Goal: Transaction & Acquisition: Book appointment/travel/reservation

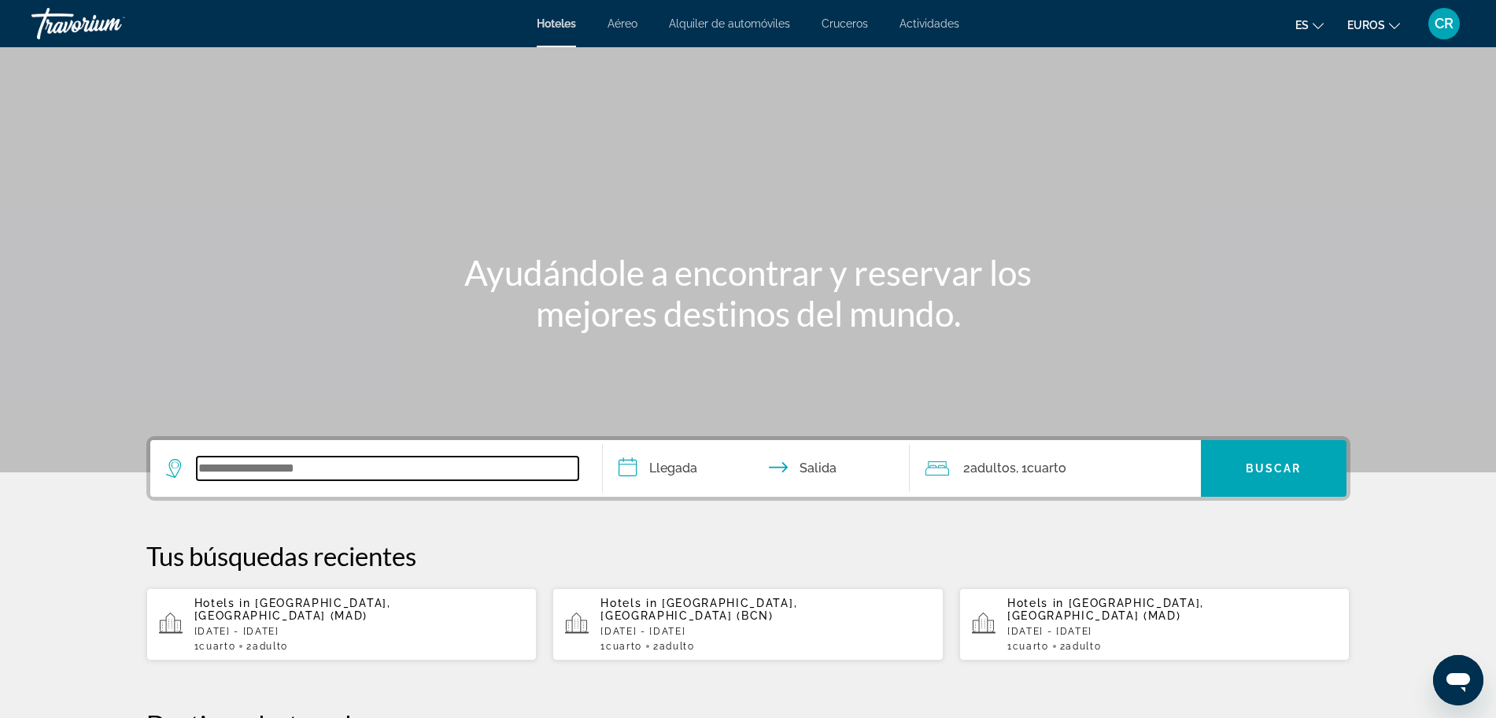
click at [335, 467] on input "Widget de búsqueda" at bounding box center [388, 469] width 382 height 24
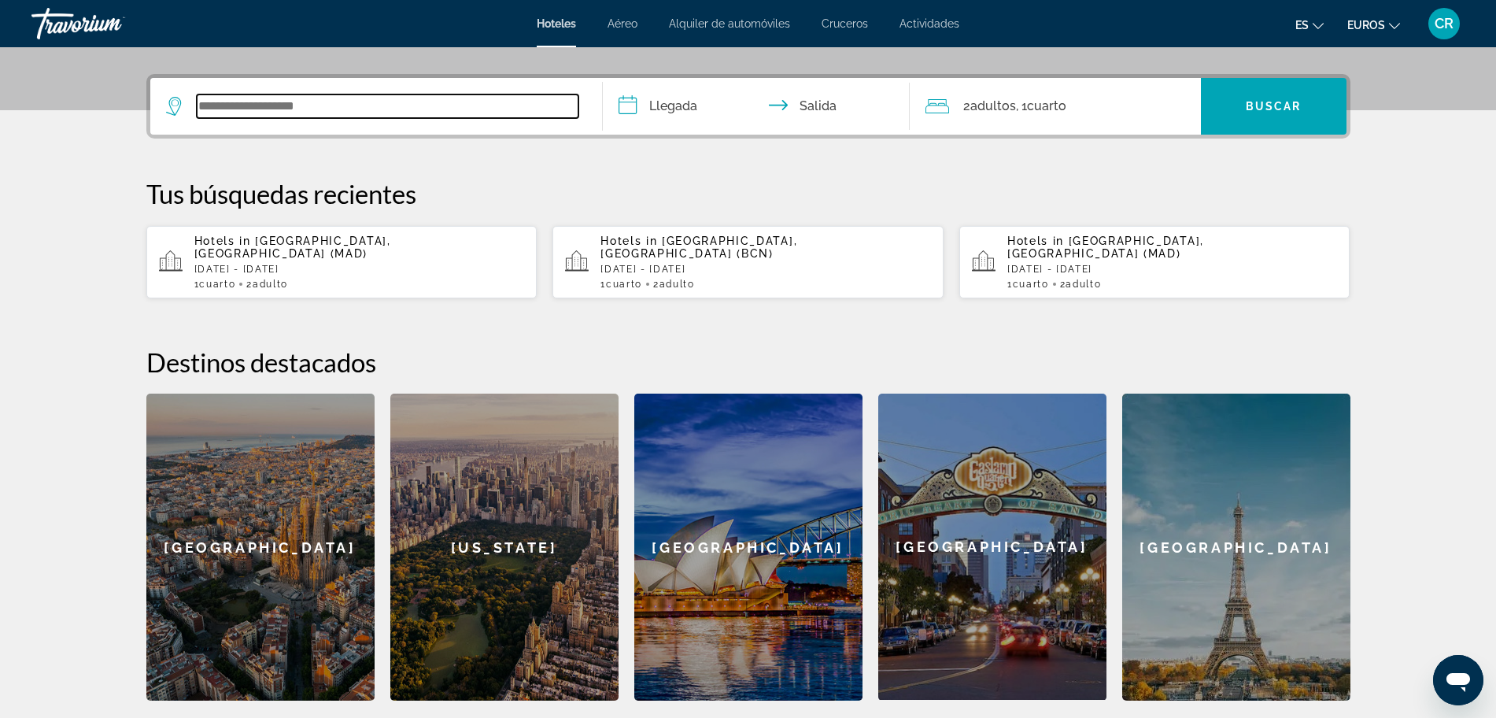
scroll to position [385, 0]
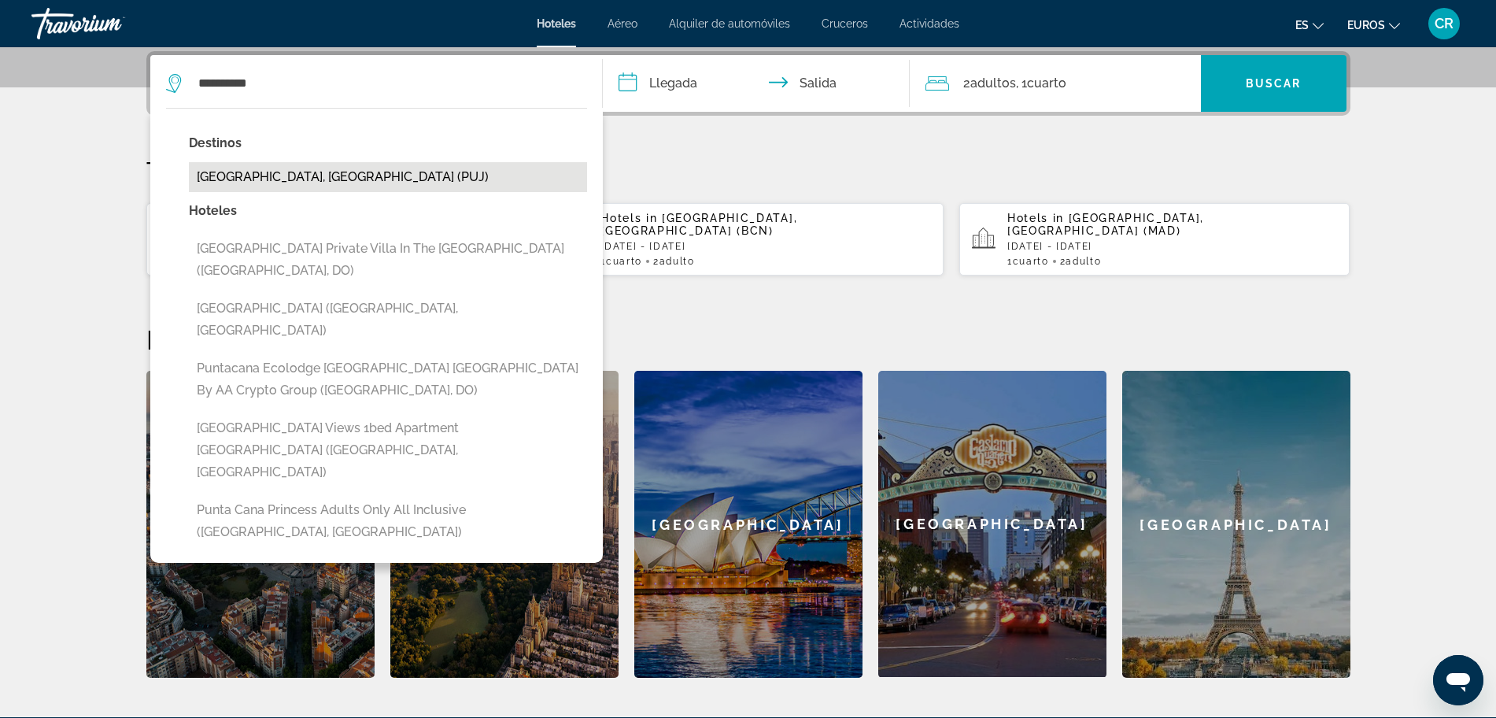
click at [290, 180] on button "[GEOGRAPHIC_DATA], [GEOGRAPHIC_DATA] (PUJ)" at bounding box center [388, 177] width 398 height 30
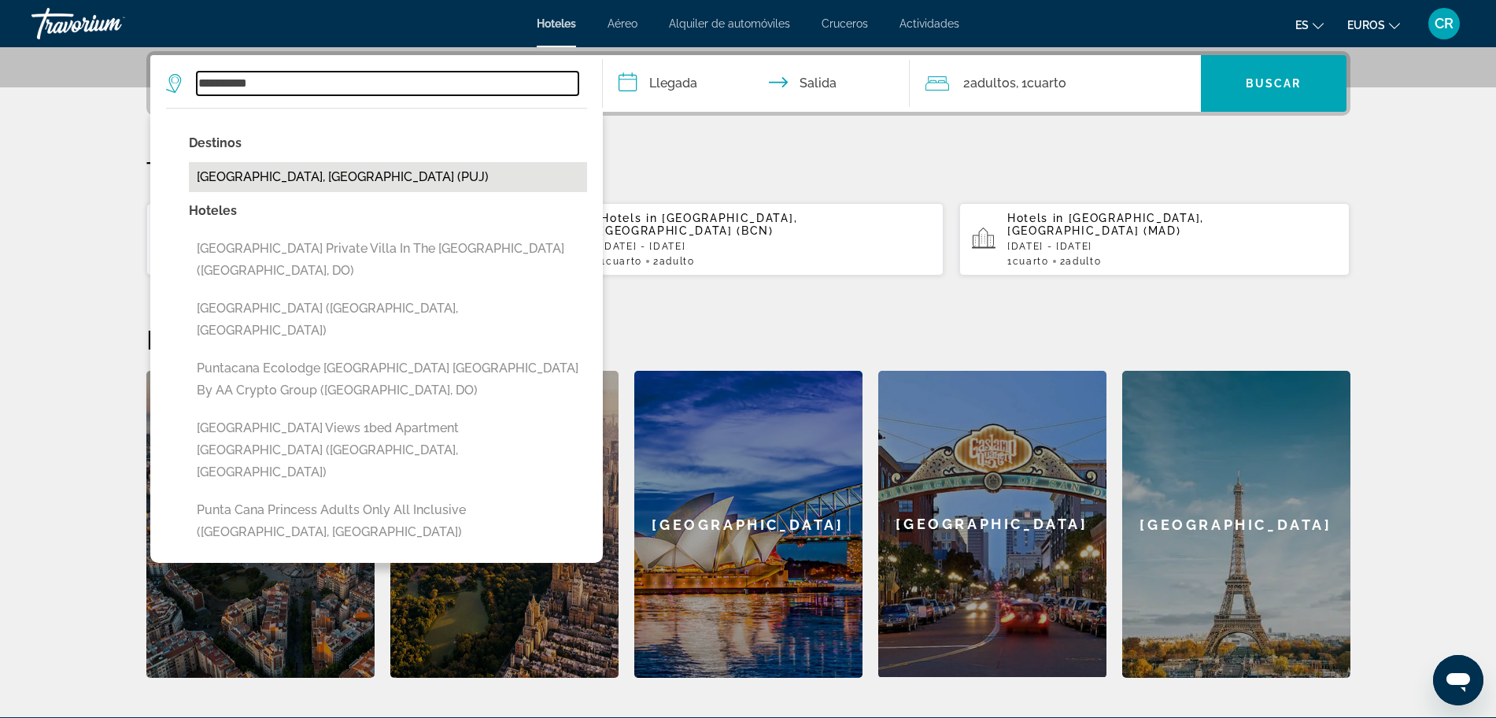
type input "**********"
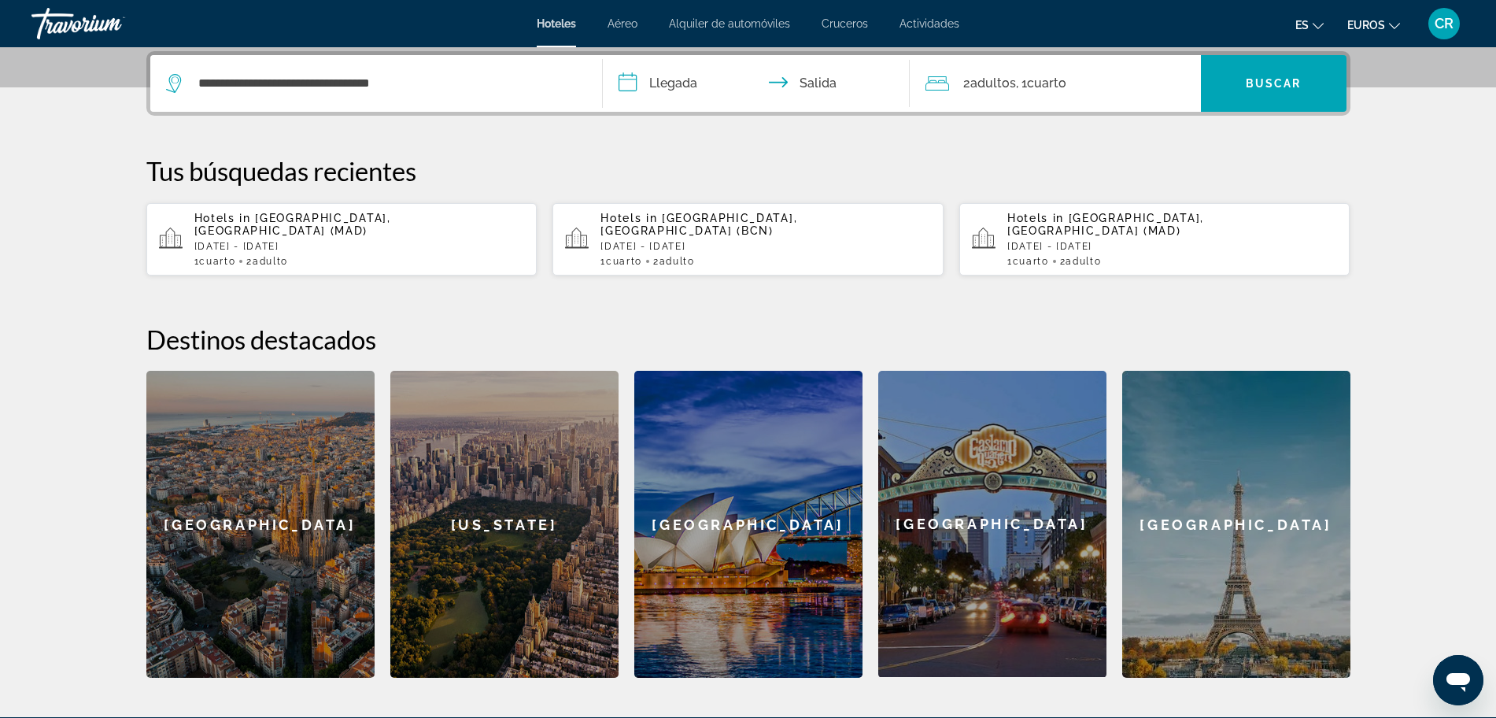
click at [666, 80] on input "**********" at bounding box center [759, 85] width 313 height 61
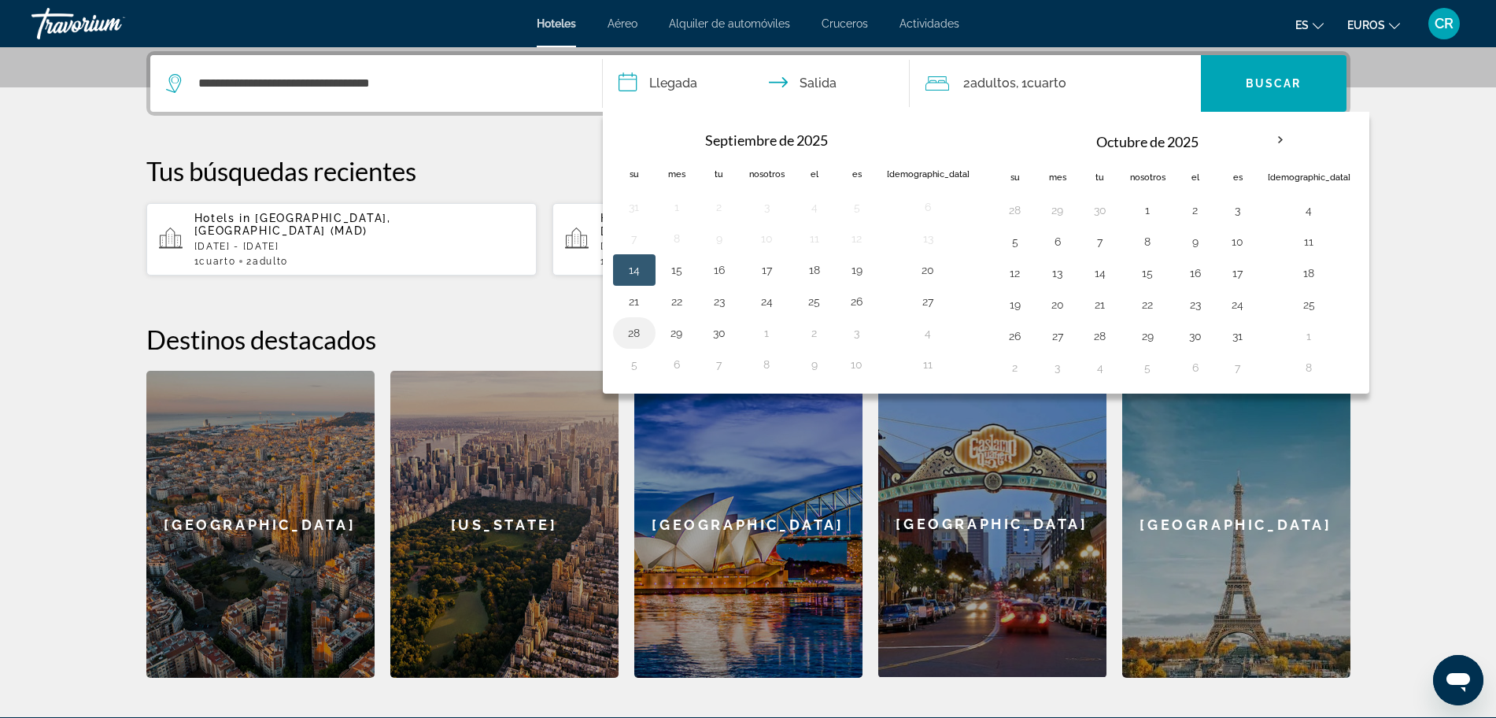
click at [640, 337] on button "28" at bounding box center [634, 333] width 25 height 22
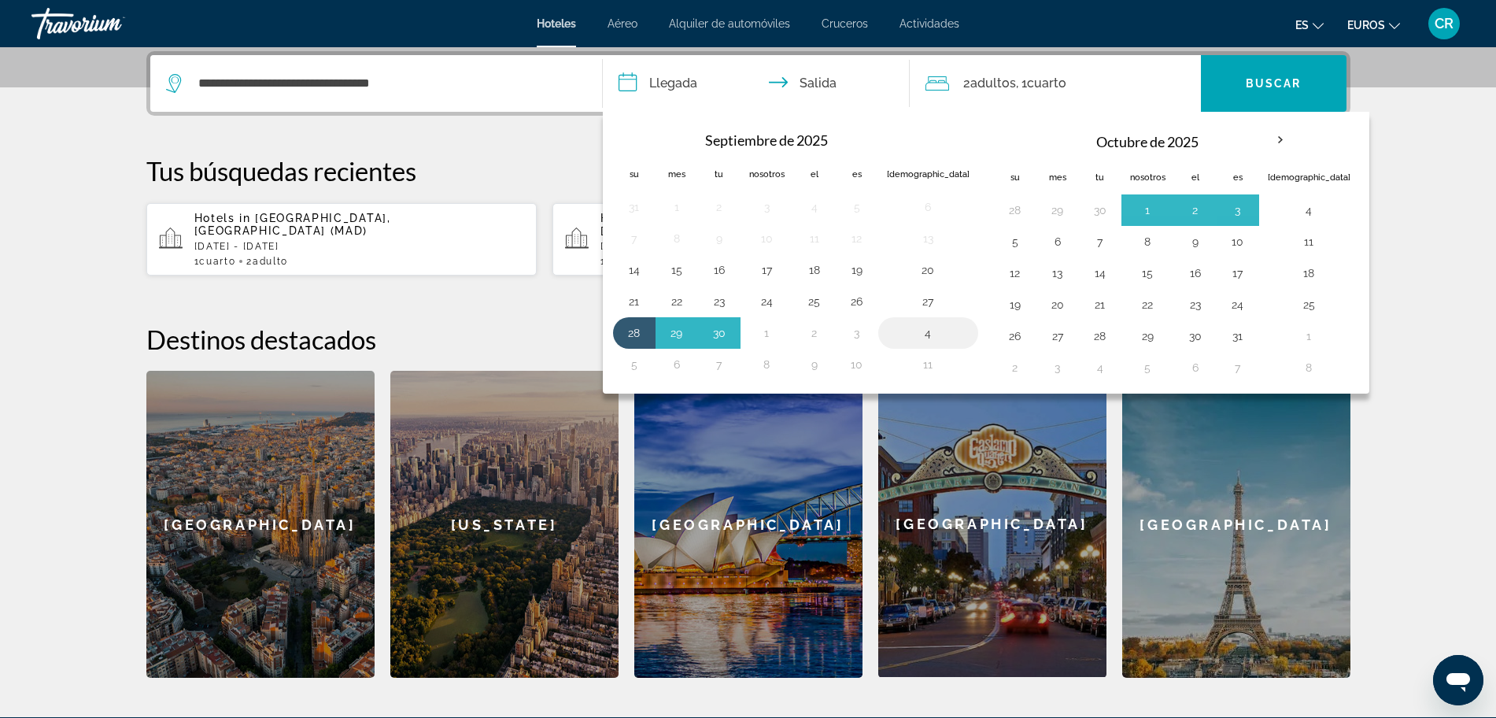
click at [908, 334] on button "4" at bounding box center [928, 333] width 83 height 22
type input "**********"
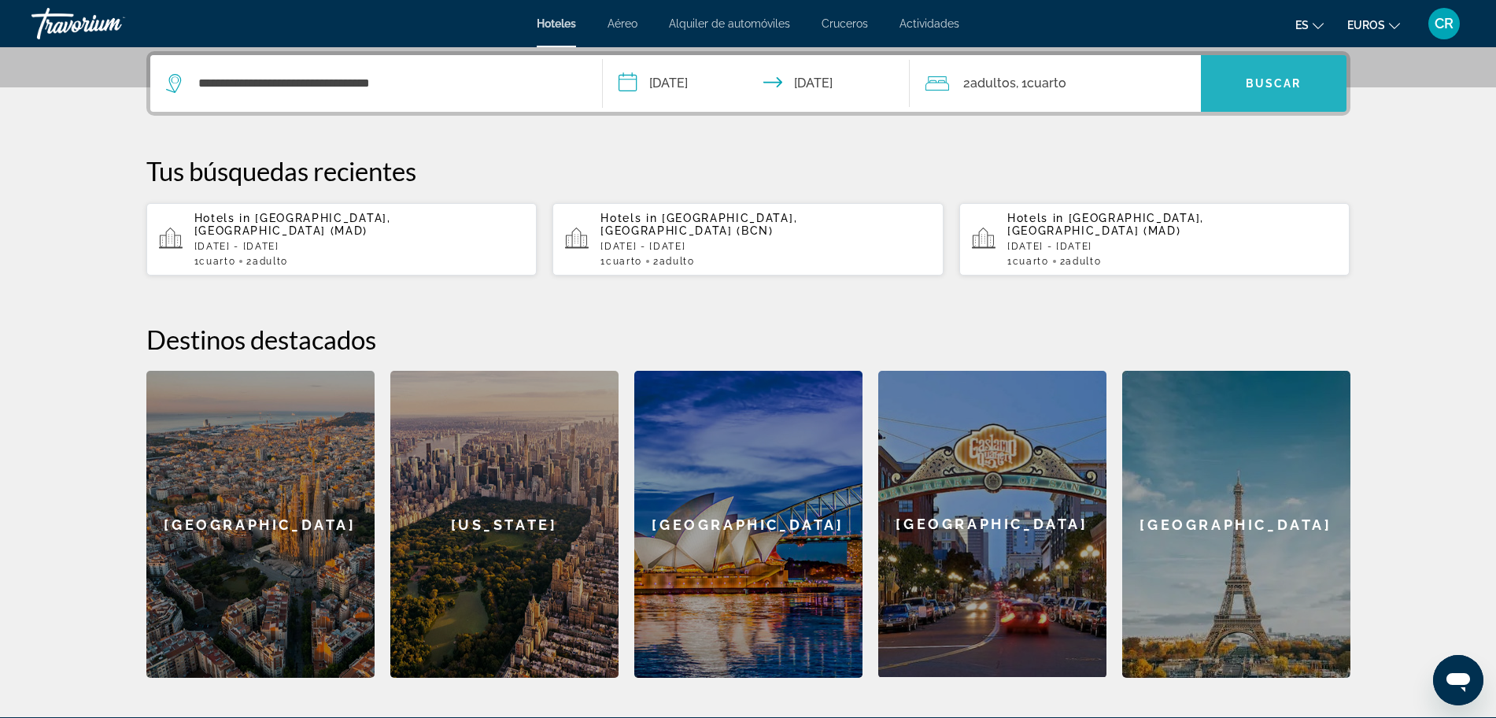
click at [1279, 87] on font "Buscar" at bounding box center [1274, 83] width 56 height 13
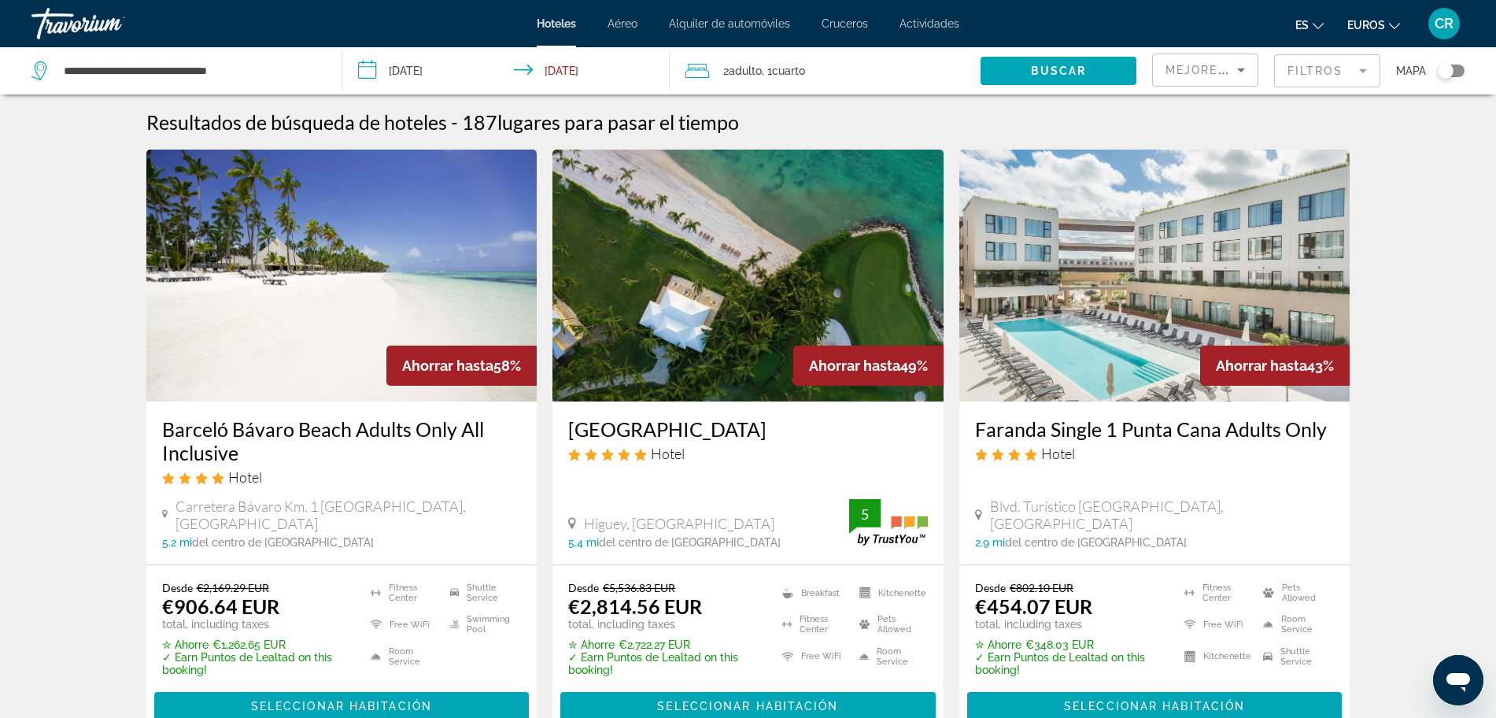
click at [157, 427] on div "Barceló Bávaro Beach Adults Only All Inclusive Hotel Carretera Bávaro Km. 1 [GE…" at bounding box center [341, 482] width 391 height 163
drag, startPoint x: 160, startPoint y: 427, endPoint x: 289, endPoint y: 459, distance: 132.9
click at [289, 459] on div "Barceló Bávaro Beach Adults Only All Inclusive Hotel Carretera Bávaro Km. 1 [GE…" at bounding box center [341, 482] width 391 height 163
copy h3 "Barceló Bávaro Beach Adults Only All Inclusive"
click at [408, 323] on img "Contenido principal" at bounding box center [341, 276] width 391 height 252
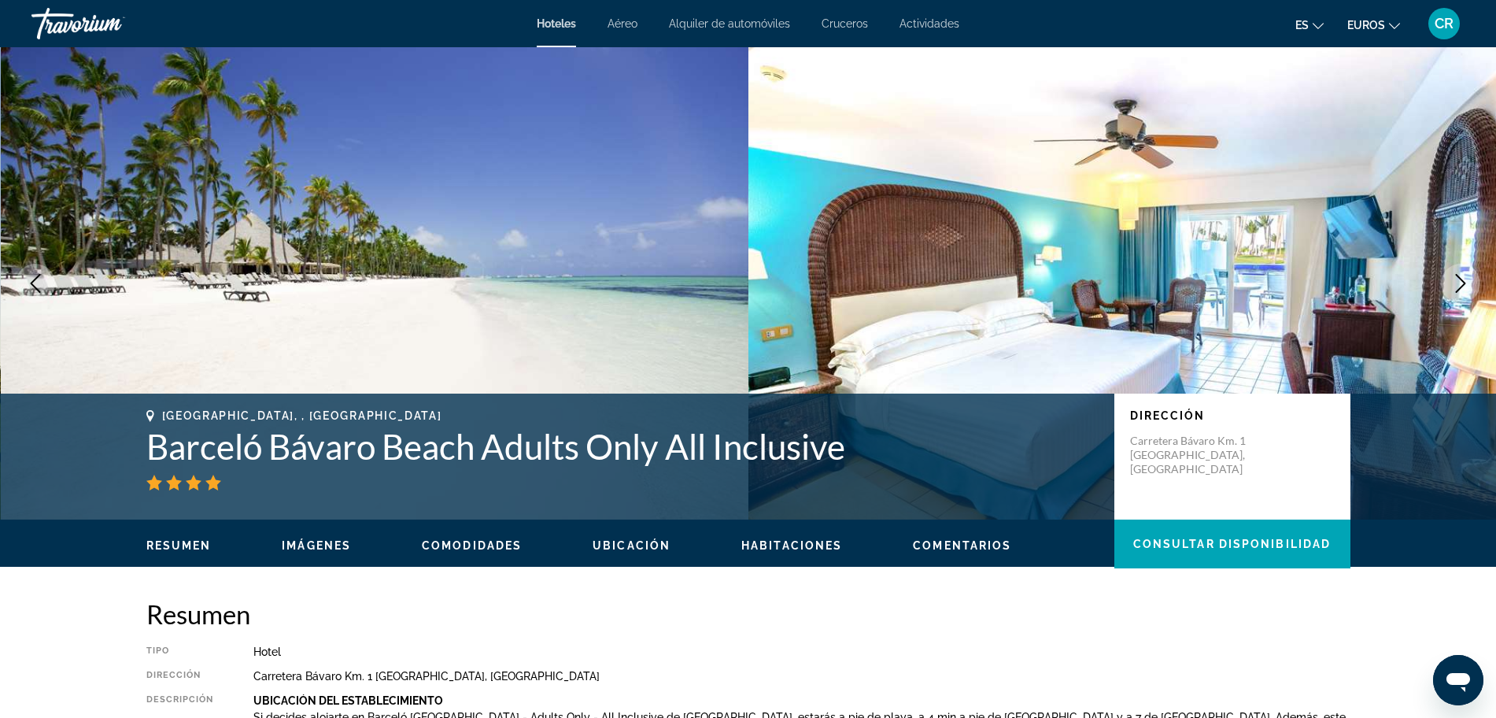
click at [1463, 272] on button "Next image" at bounding box center [1460, 283] width 39 height 39
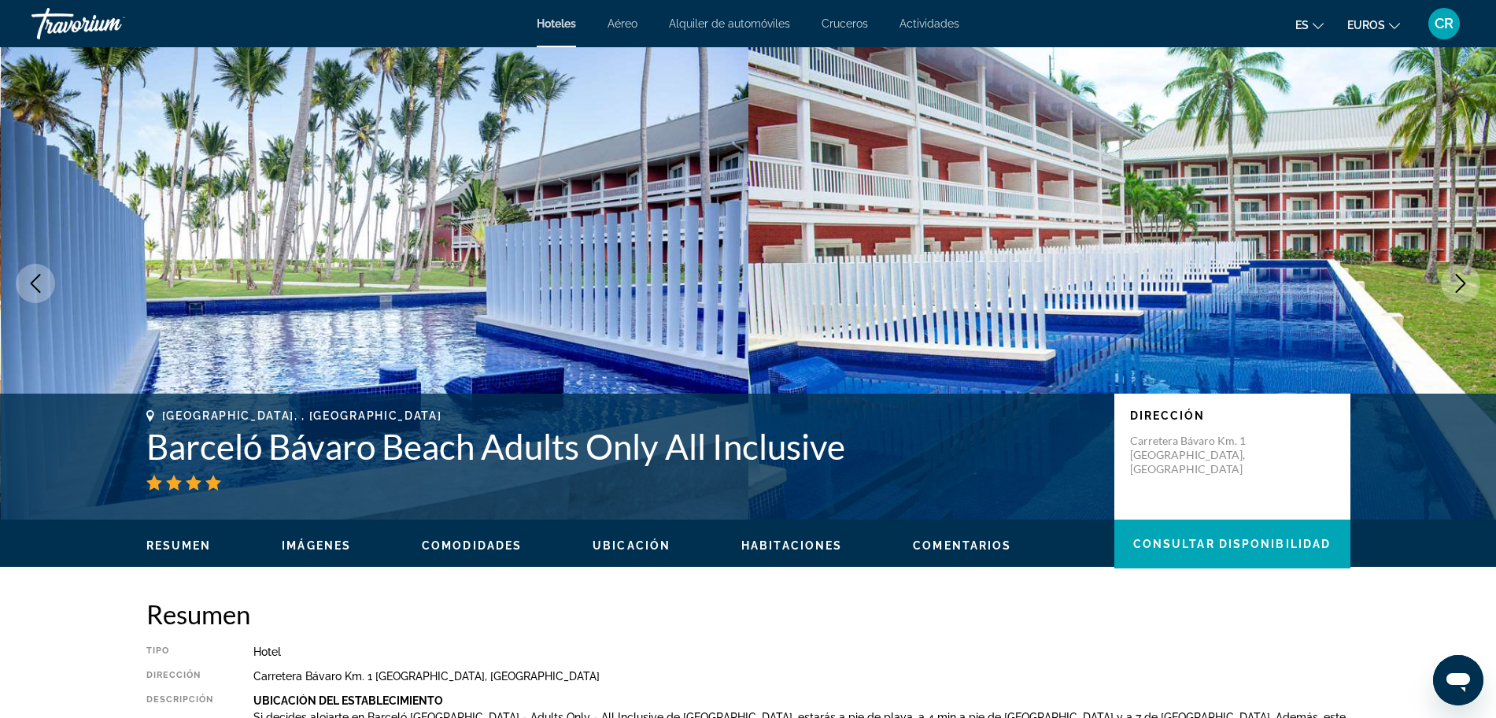
click at [1463, 272] on button "Next image" at bounding box center [1460, 283] width 39 height 39
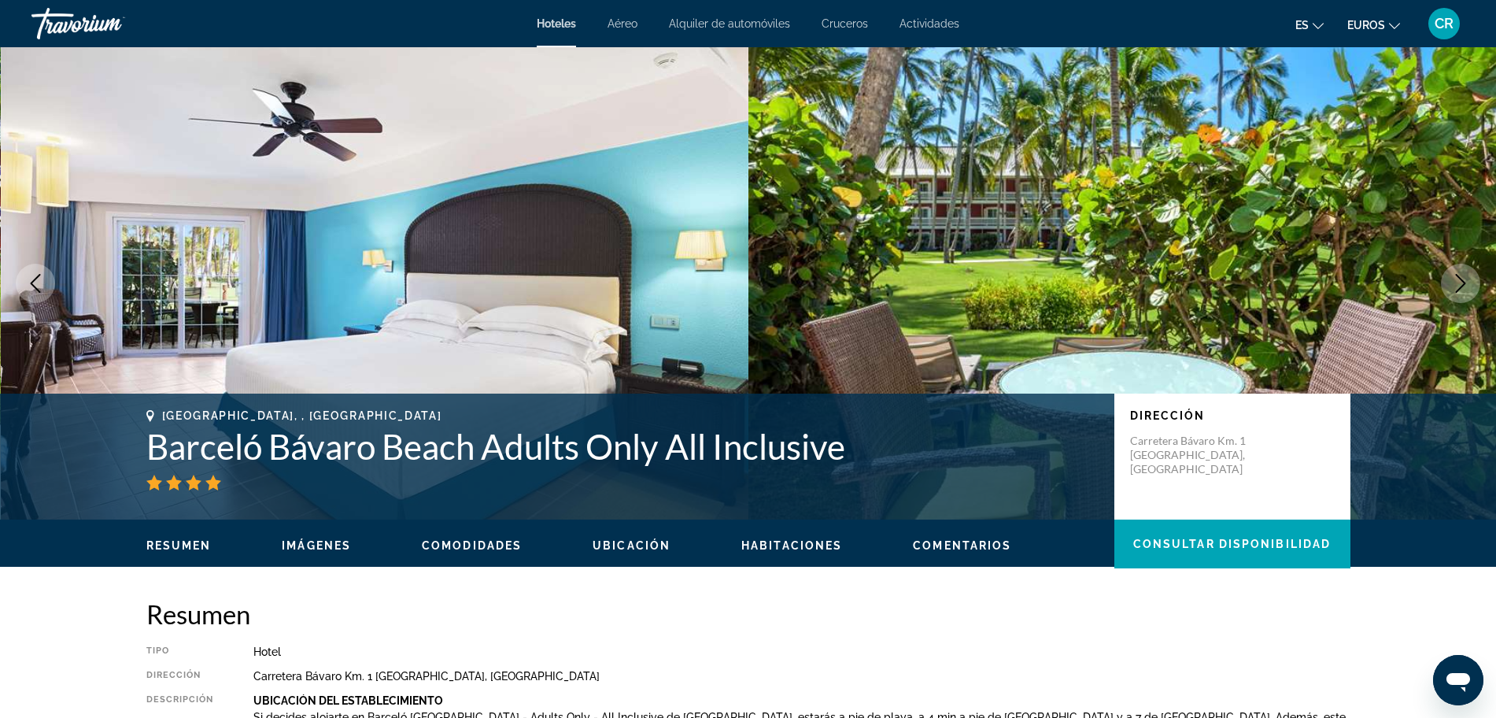
click at [1463, 272] on button "Next image" at bounding box center [1460, 283] width 39 height 39
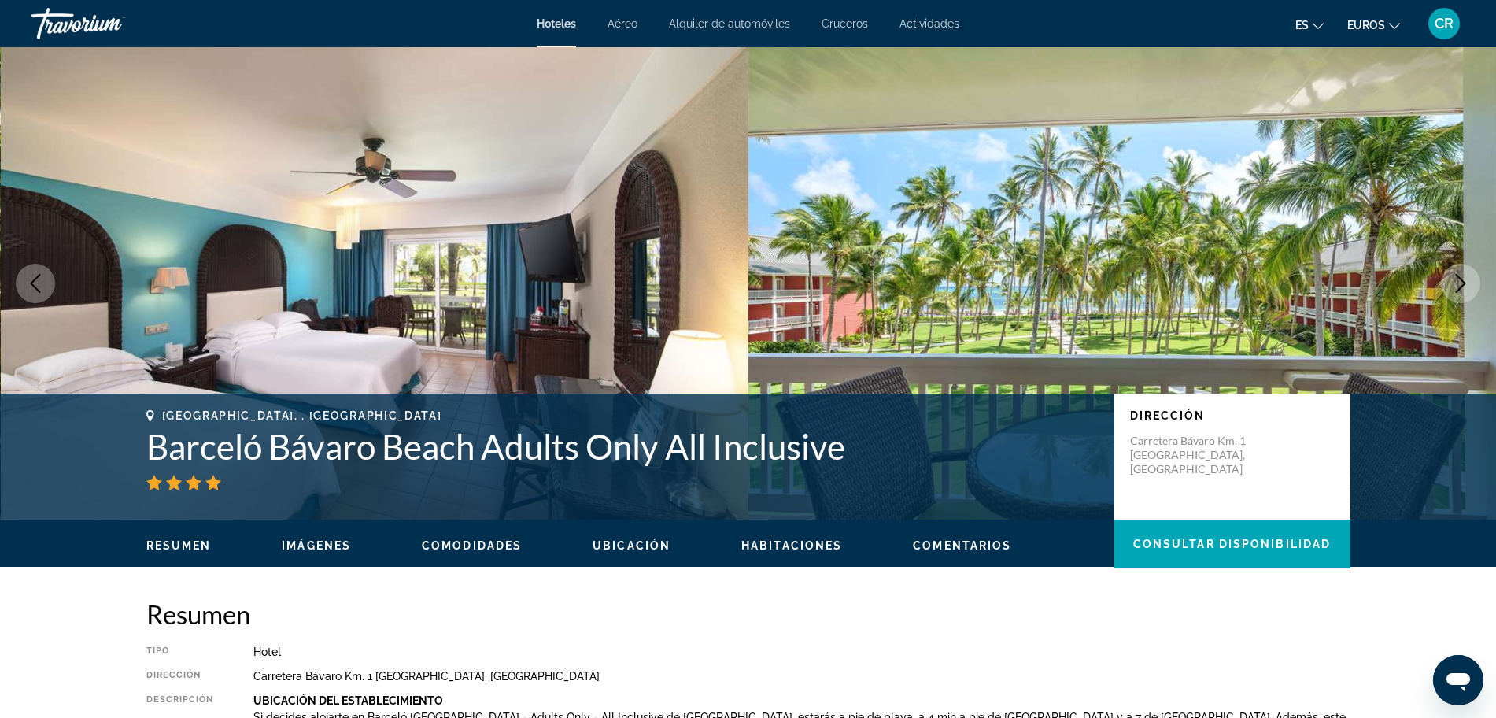
click at [1463, 272] on button "Next image" at bounding box center [1460, 283] width 39 height 39
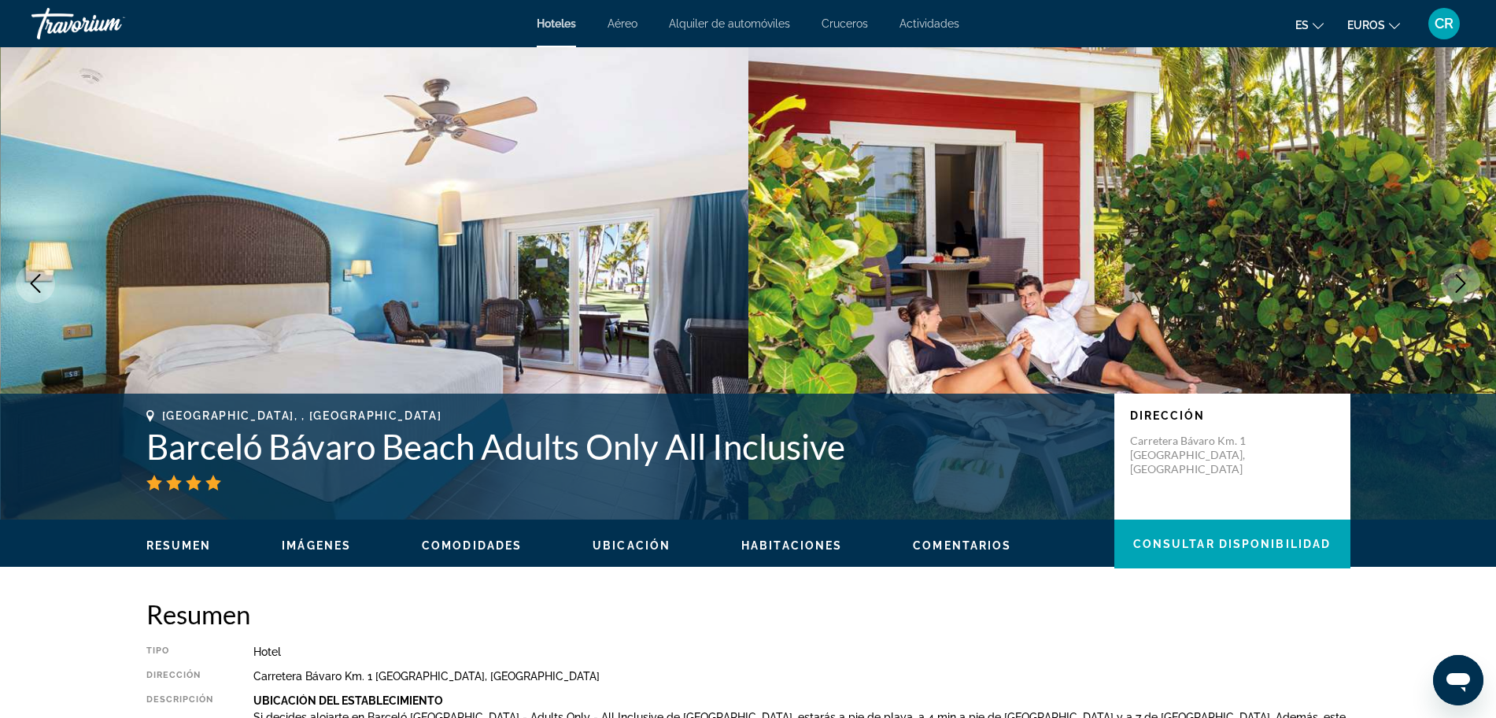
click at [1463, 272] on button "Next image" at bounding box center [1460, 283] width 39 height 39
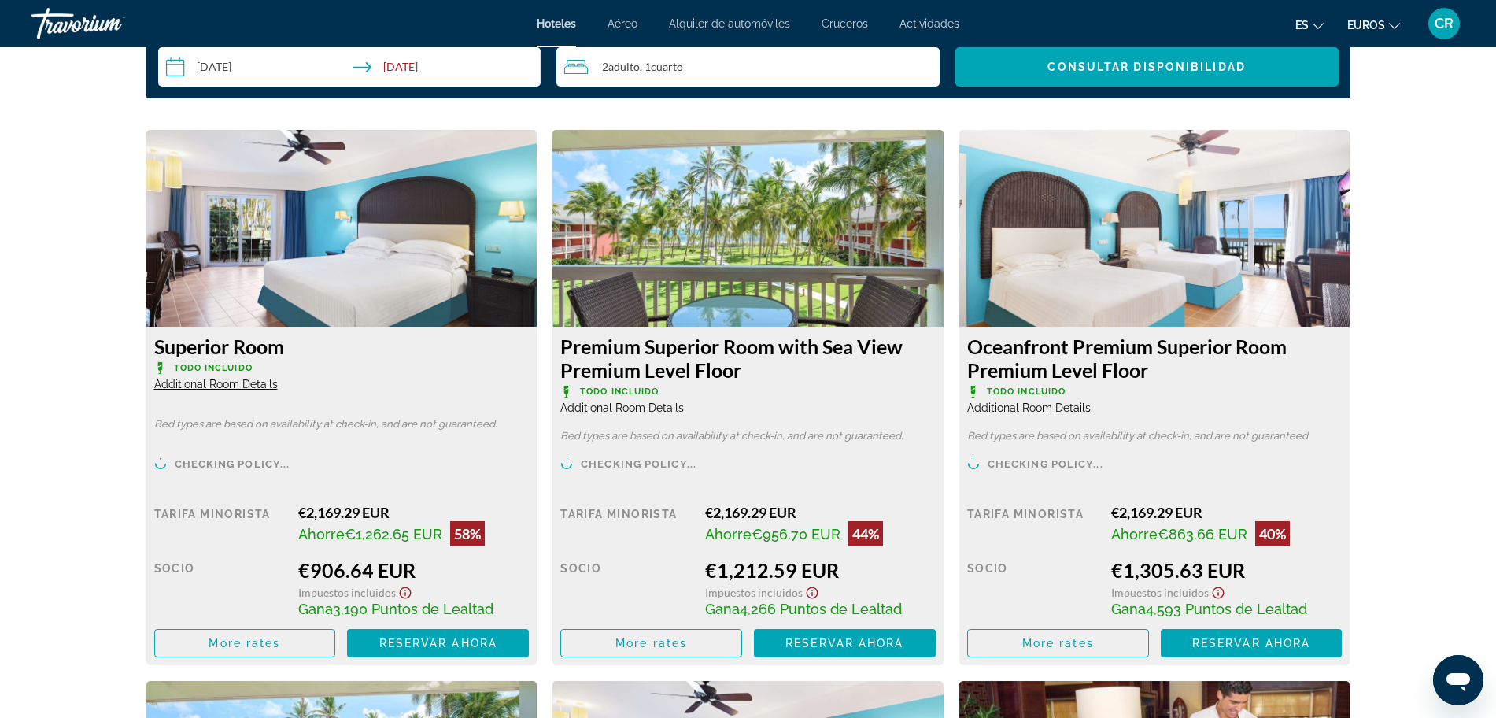
scroll to position [2103, 0]
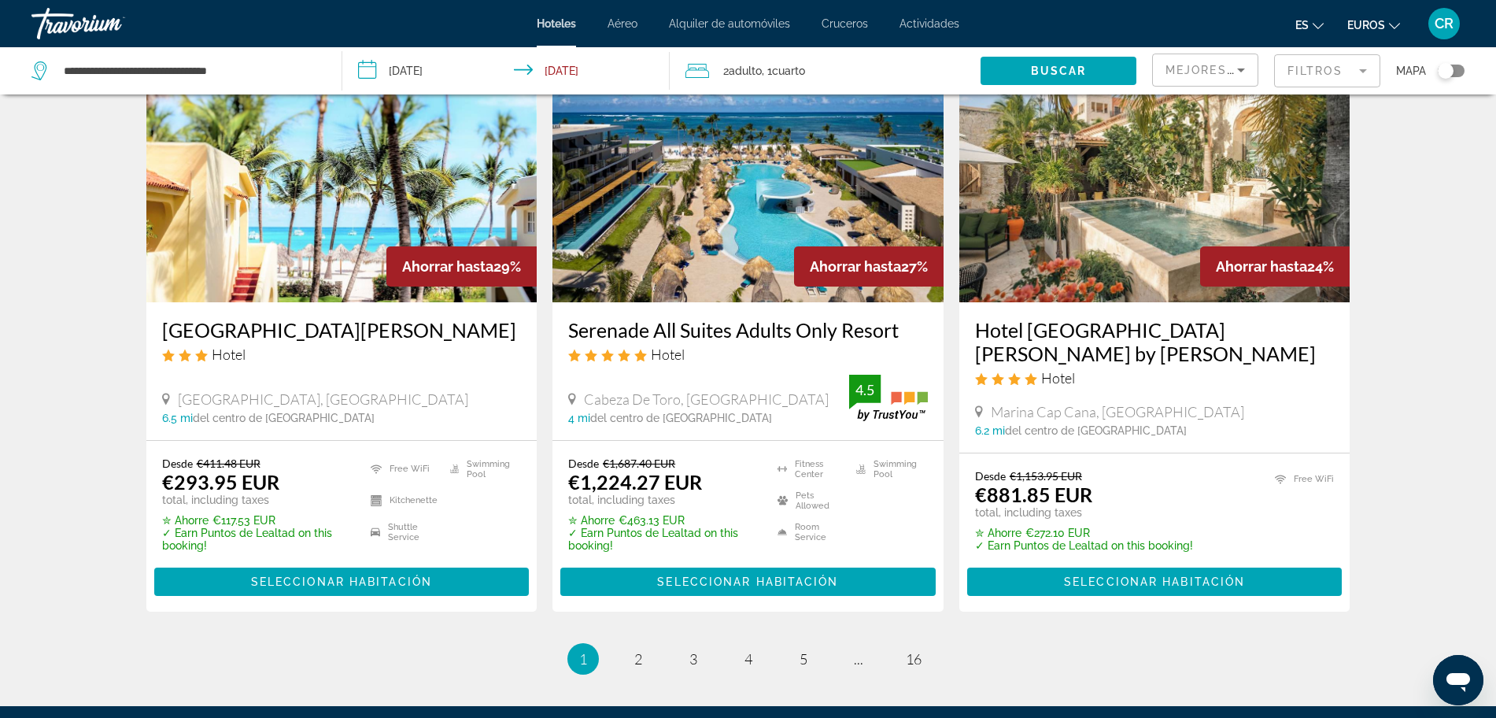
scroll to position [1957, 0]
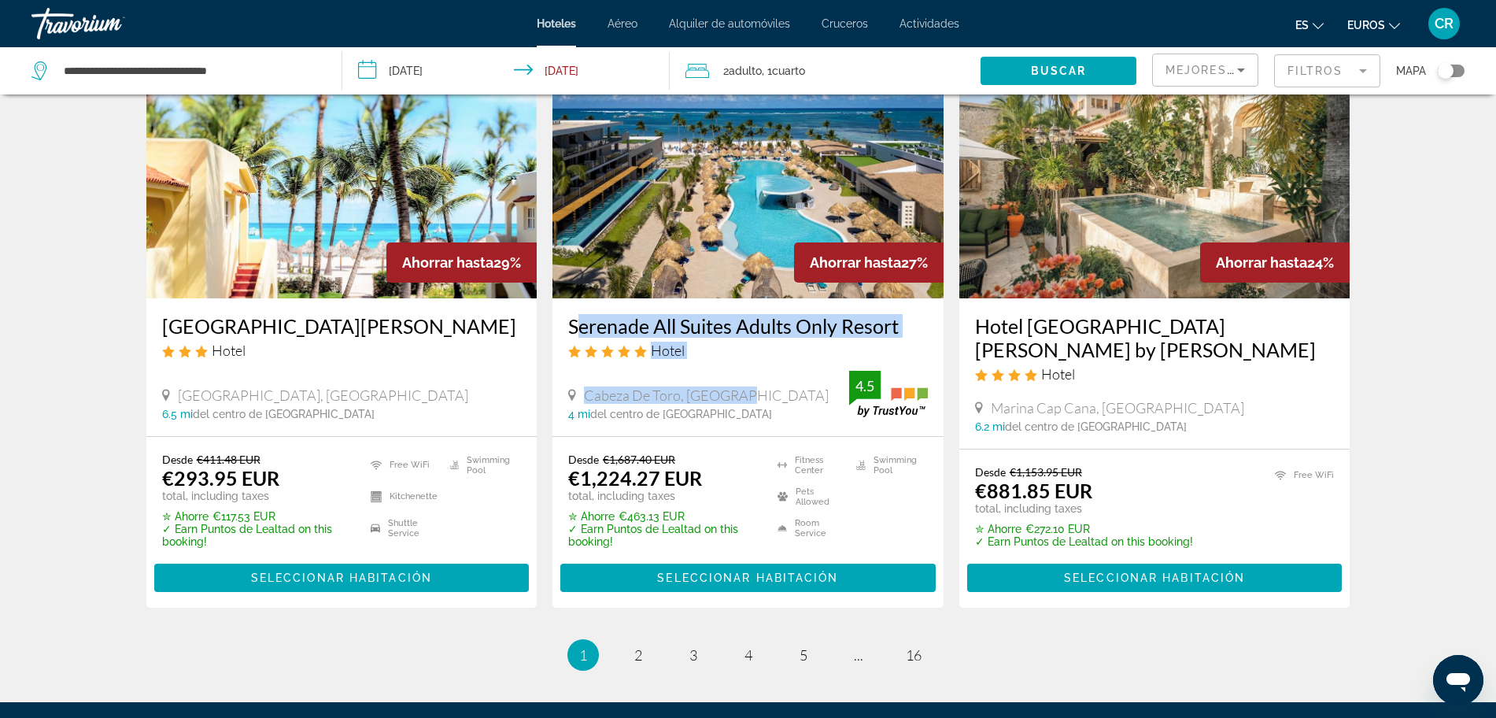
drag, startPoint x: 560, startPoint y: 305, endPoint x: 745, endPoint y: 349, distance: 189.2
click at [743, 354] on div "Serenade All Suites Adults Only Resort Hotel [GEOGRAPHIC_DATA], [GEOGRAPHIC_DAT…" at bounding box center [748, 367] width 391 height 138
click at [804, 342] on div "Hotel" at bounding box center [748, 350] width 360 height 17
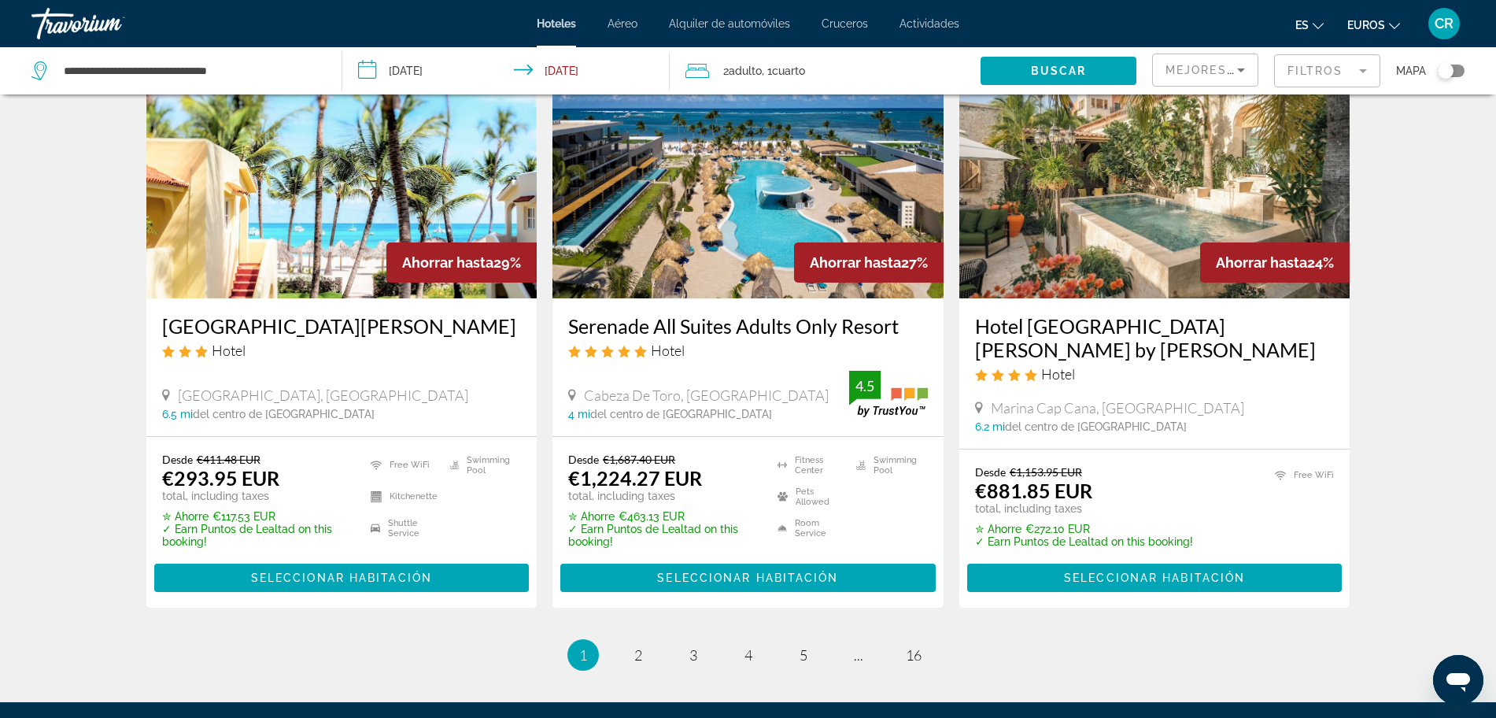
click at [804, 342] on div "Hotel" at bounding box center [748, 350] width 360 height 17
drag, startPoint x: 566, startPoint y: 305, endPoint x: 915, endPoint y: 313, distance: 348.8
click at [915, 313] on div "Serenade All Suites Adults Only Resort Hotel [GEOGRAPHIC_DATA], [GEOGRAPHIC_DAT…" at bounding box center [748, 367] width 391 height 138
copy h3 "Serenade All Suites Adults Only Resort"
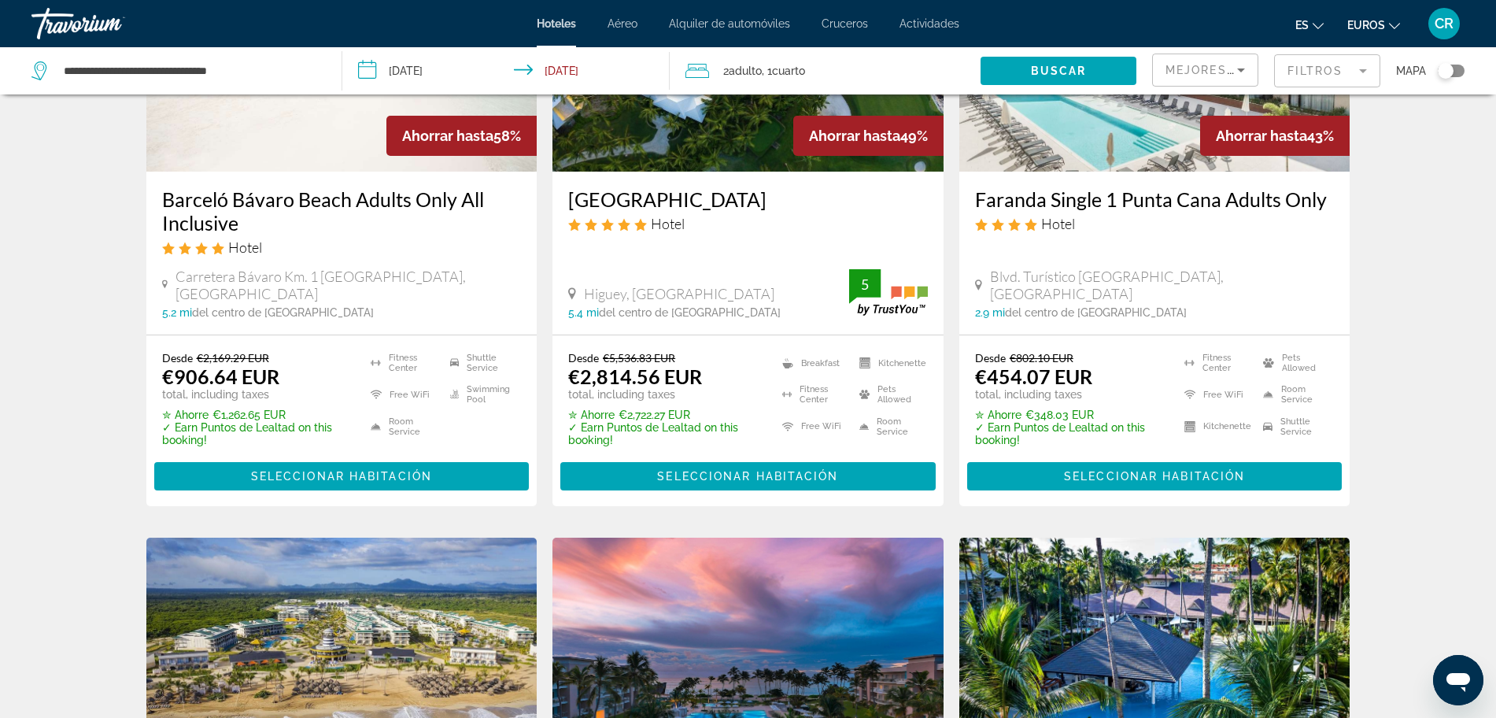
scroll to position [0, 0]
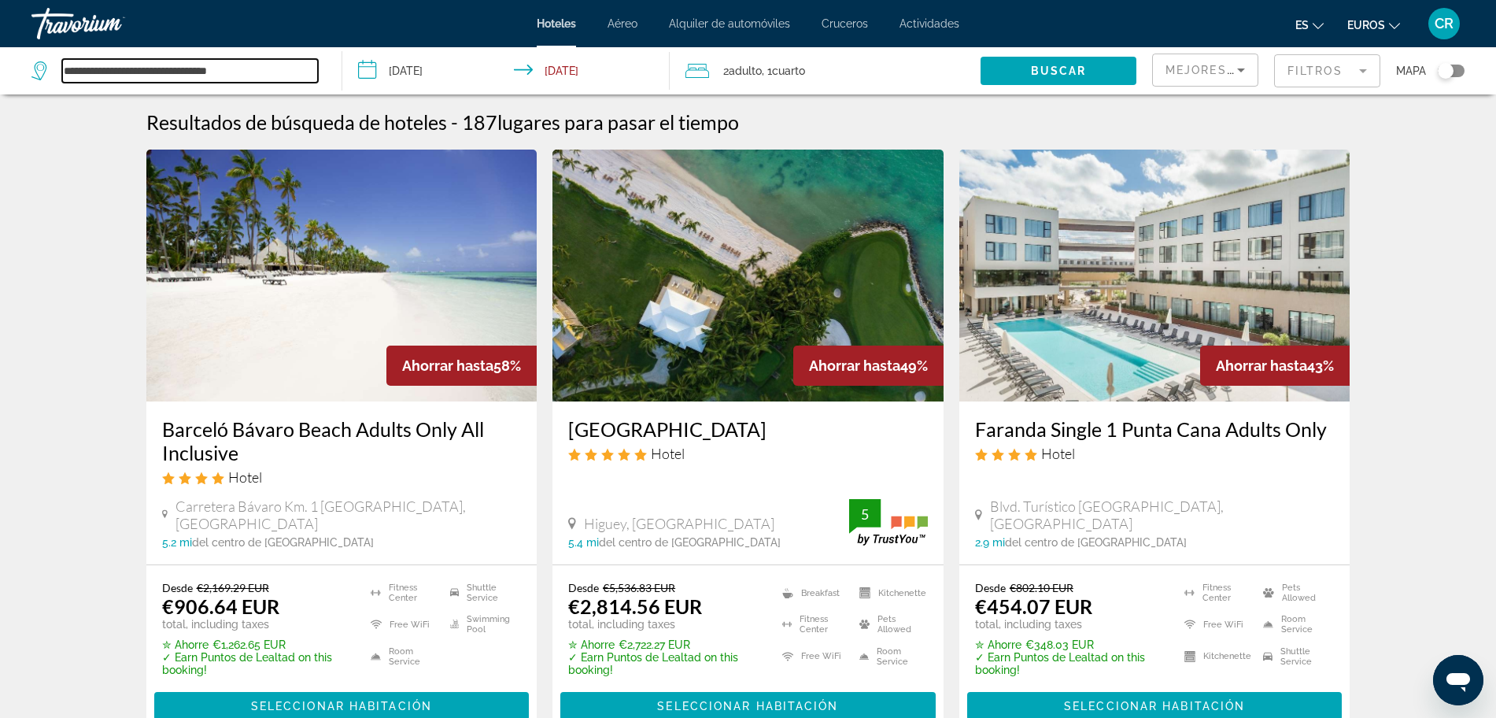
click at [253, 73] on input "**********" at bounding box center [190, 71] width 256 height 24
click at [257, 71] on input "**********" at bounding box center [190, 71] width 256 height 24
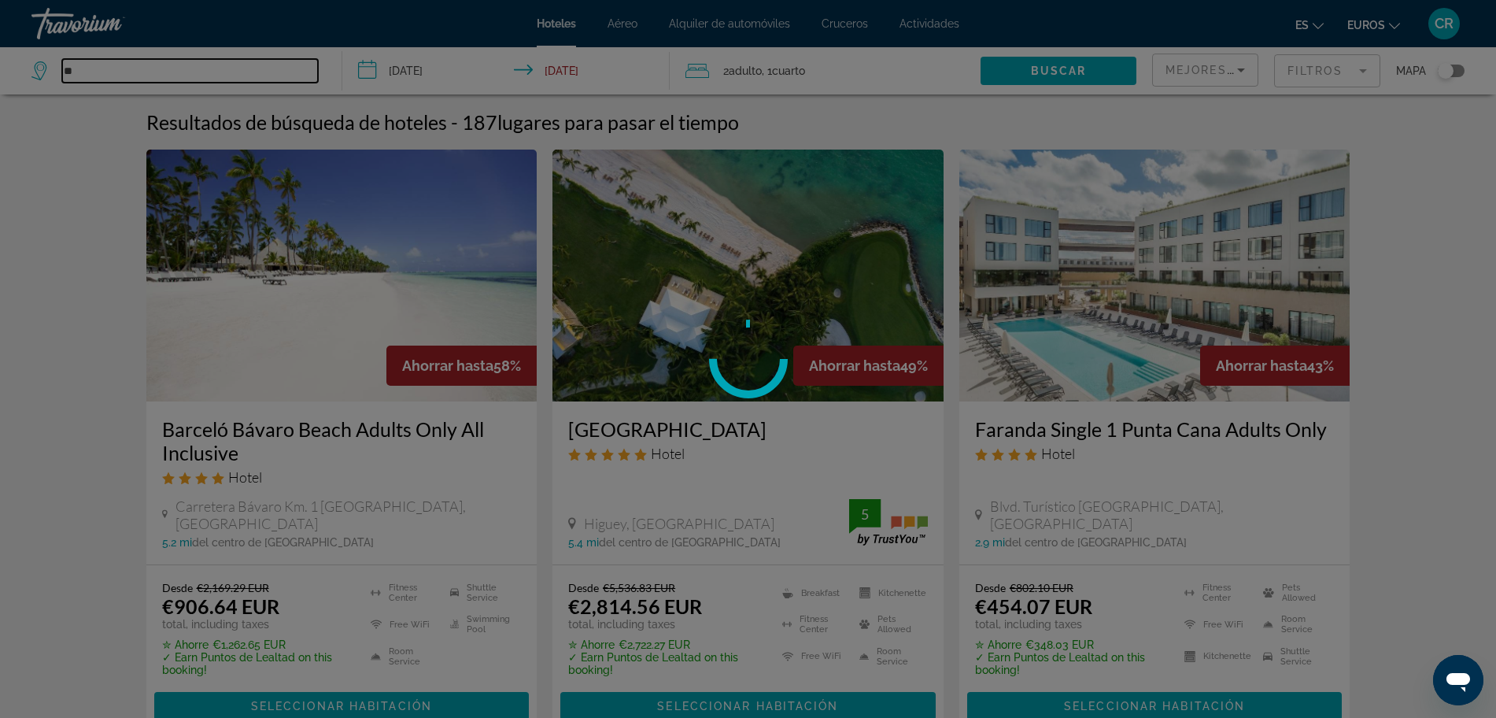
type input "*"
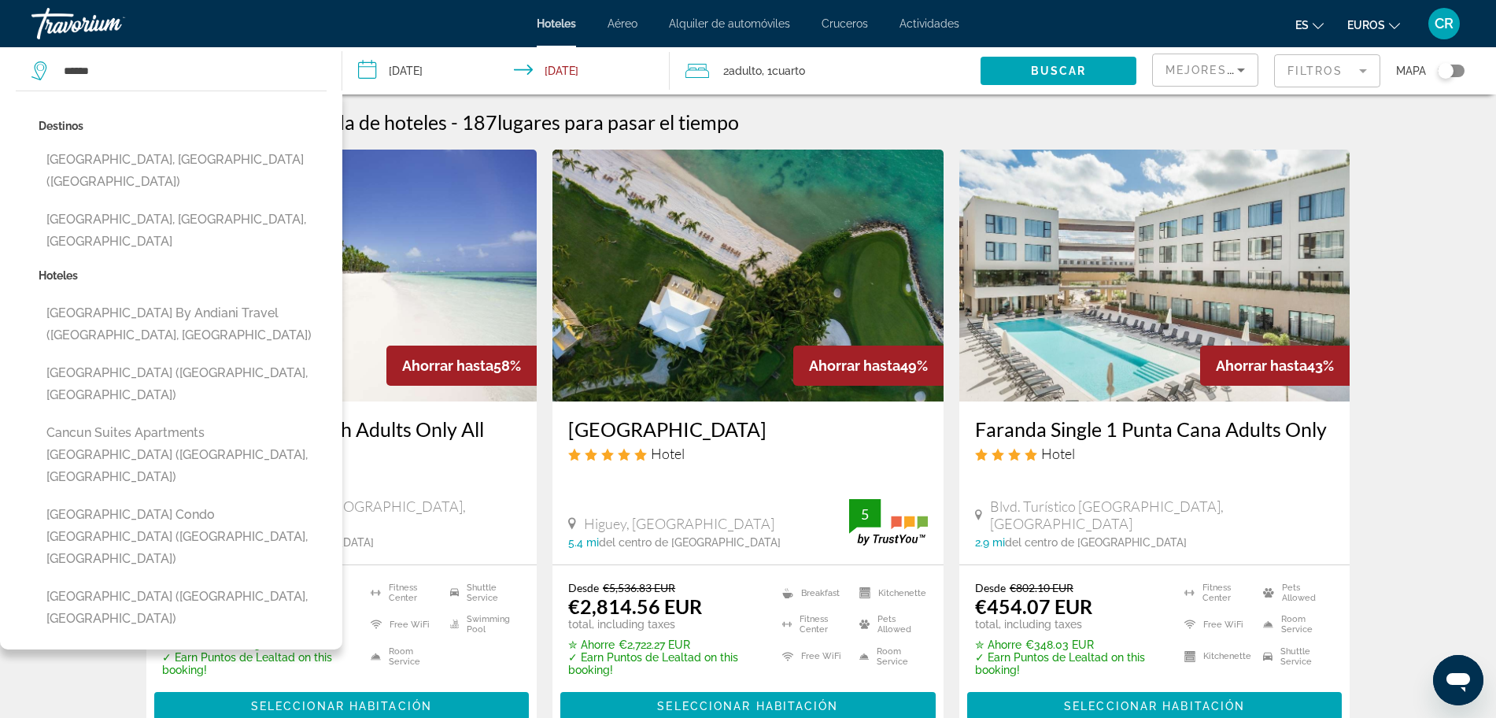
click at [135, 178] on div "Destinos [GEOGRAPHIC_DATA], [GEOGRAPHIC_DATA] ([GEOGRAPHIC_DATA]) [GEOGRAPHIC_D…" at bounding box center [183, 190] width 288 height 150
click at [155, 139] on div "Destinos [GEOGRAPHIC_DATA], [GEOGRAPHIC_DATA] ([GEOGRAPHIC_DATA]) [GEOGRAPHIC_D…" at bounding box center [183, 190] width 288 height 150
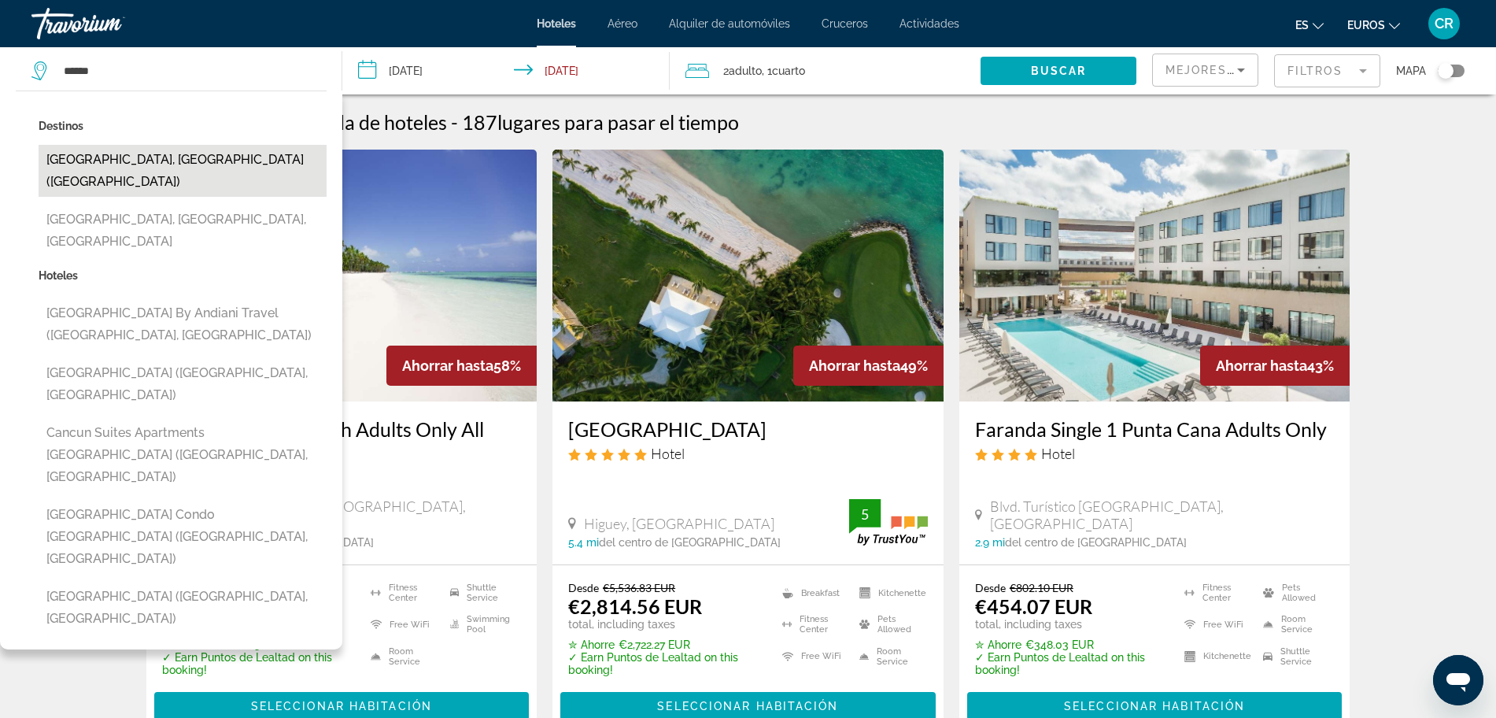
click at [142, 169] on button "[GEOGRAPHIC_DATA], [GEOGRAPHIC_DATA] ([GEOGRAPHIC_DATA])" at bounding box center [183, 171] width 288 height 52
type input "**********"
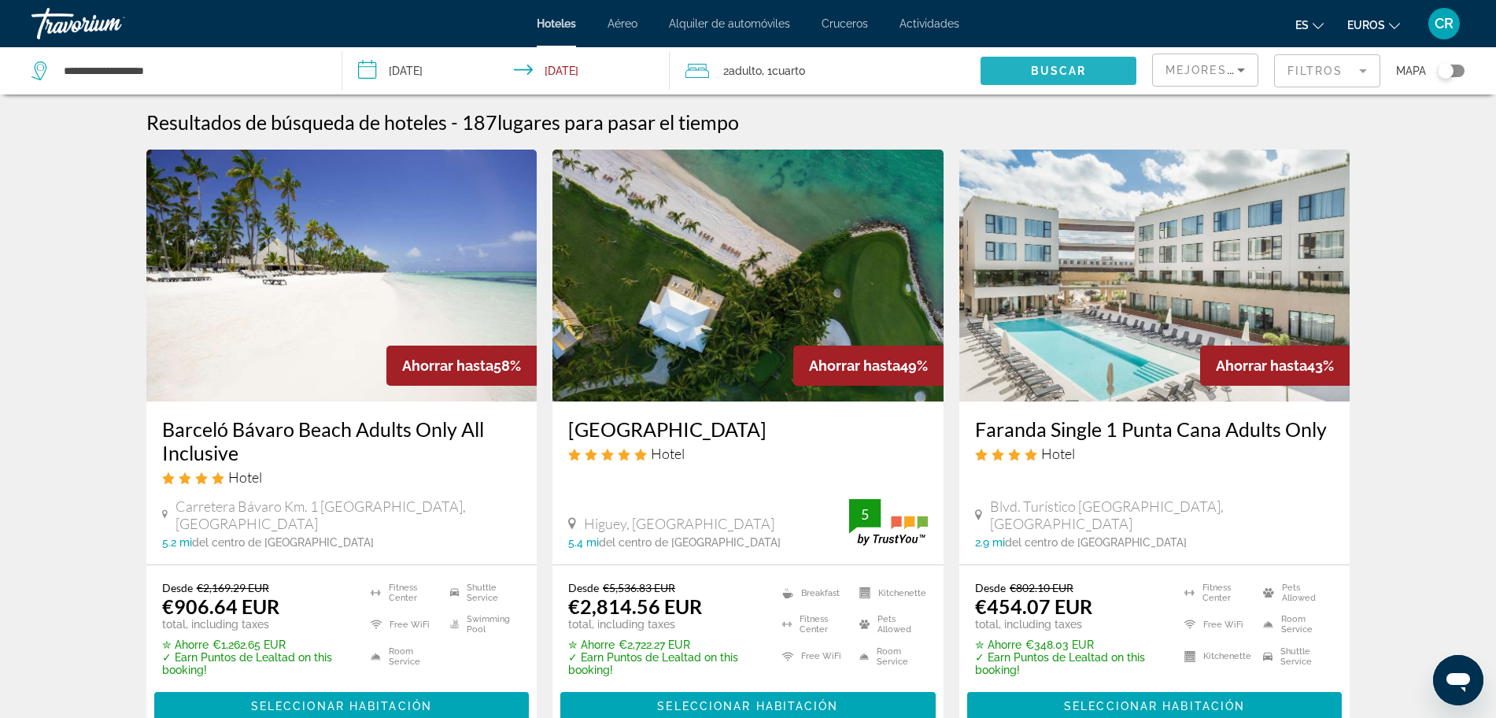
click at [1072, 75] on span "Buscar" at bounding box center [1059, 71] width 56 height 13
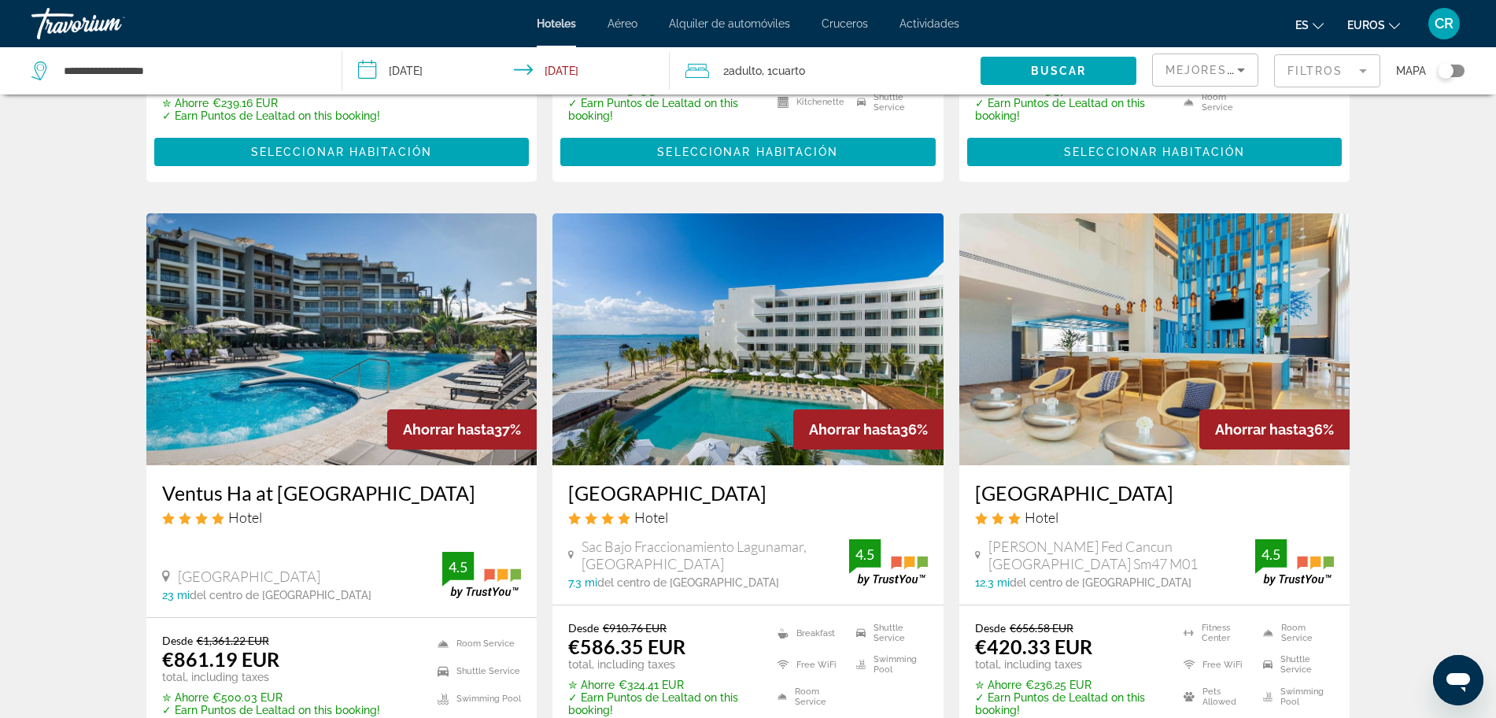
scroll to position [1794, 0]
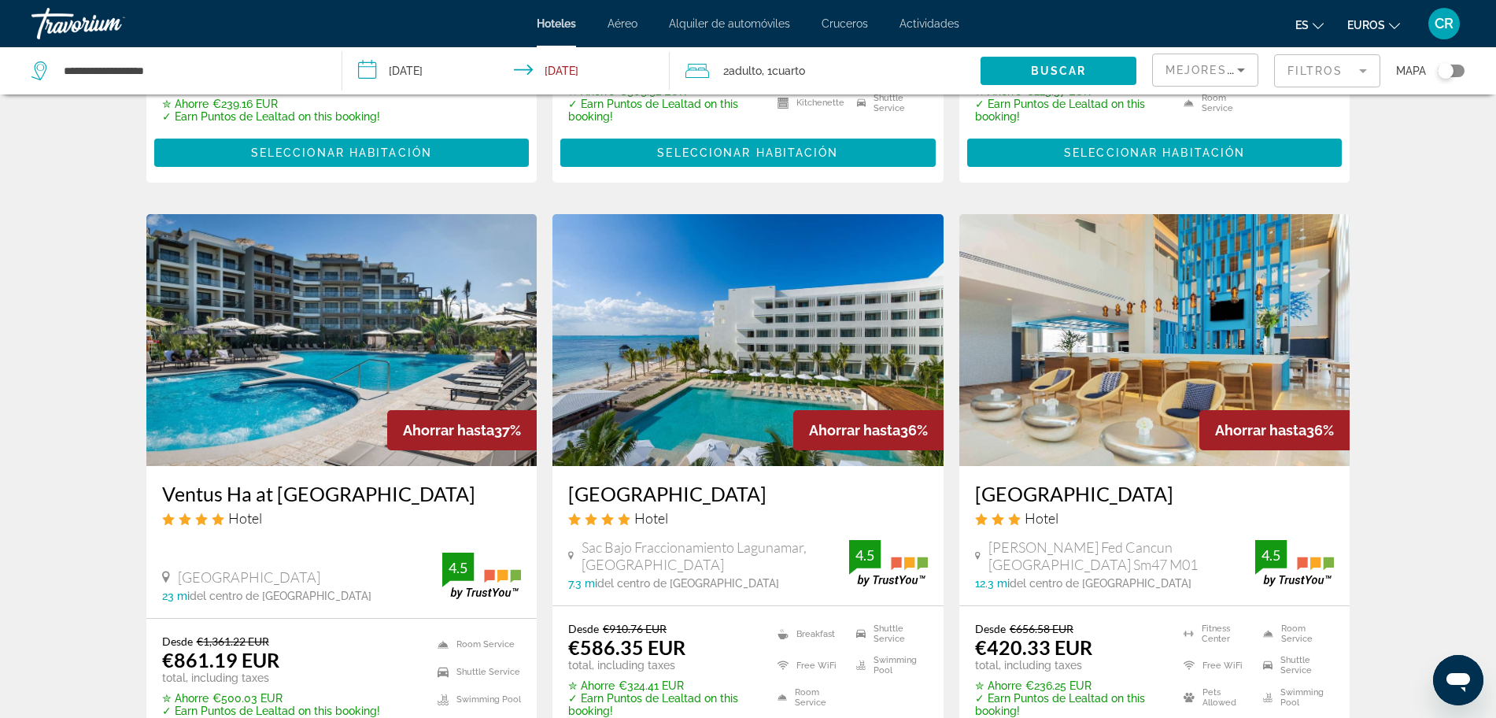
click at [777, 304] on img "Contenido principal" at bounding box center [748, 340] width 391 height 252
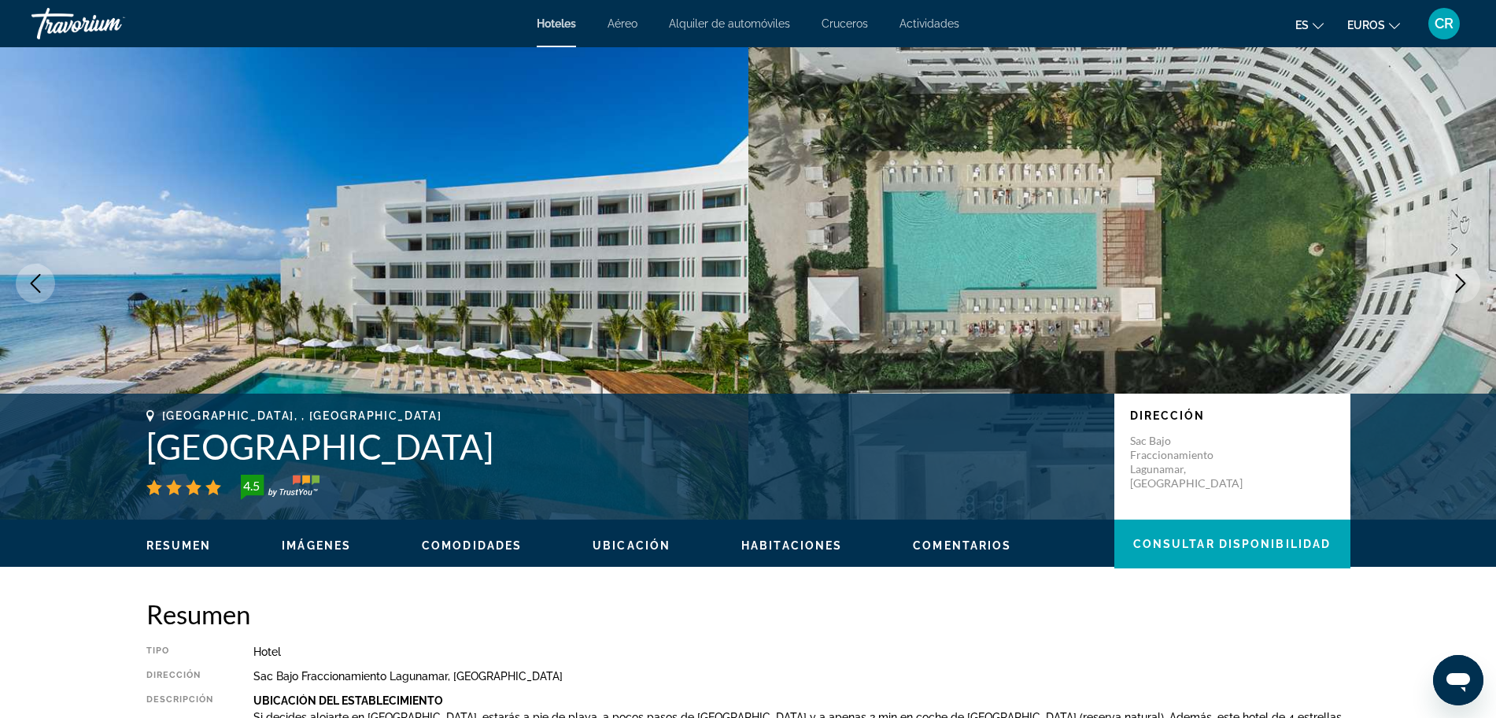
click at [1466, 286] on icon "Next image" at bounding box center [1461, 283] width 19 height 19
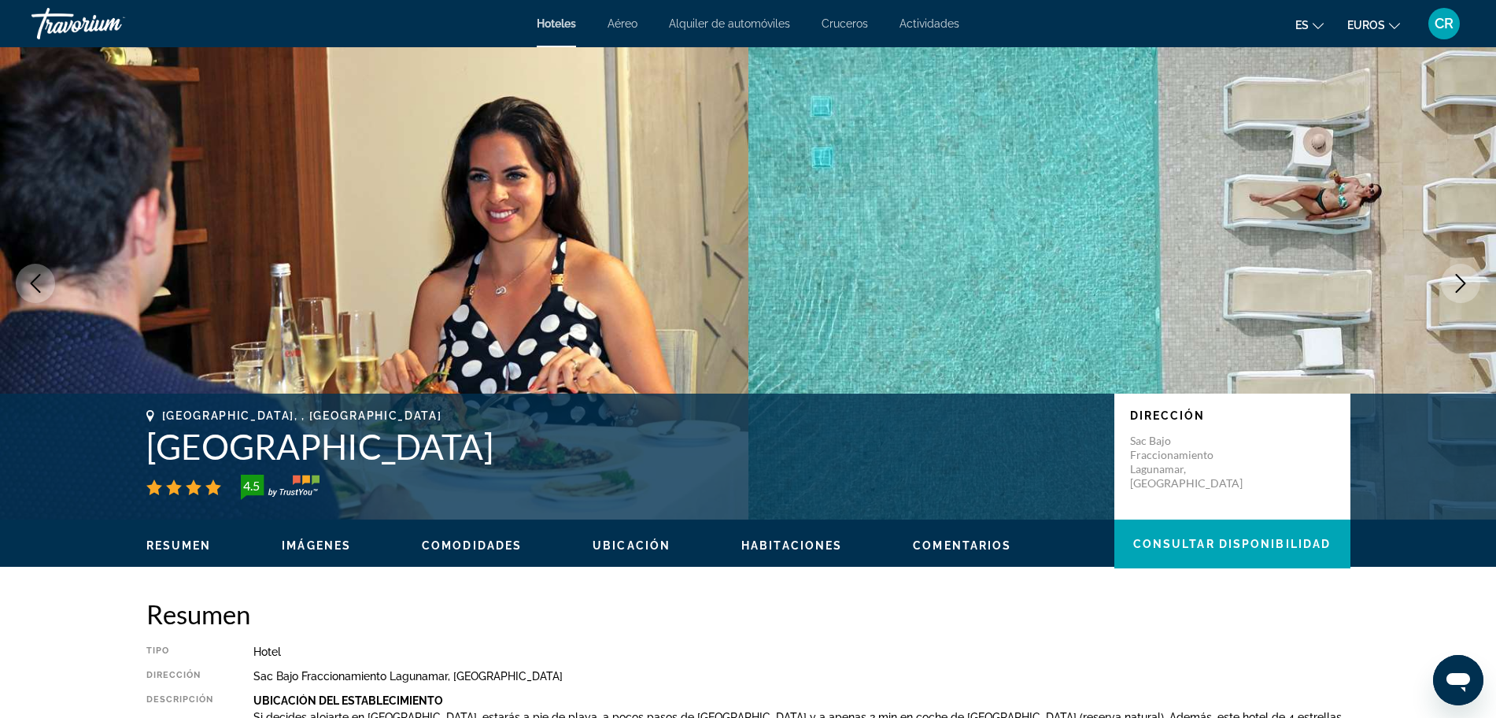
click at [1466, 286] on icon "Next image" at bounding box center [1461, 283] width 19 height 19
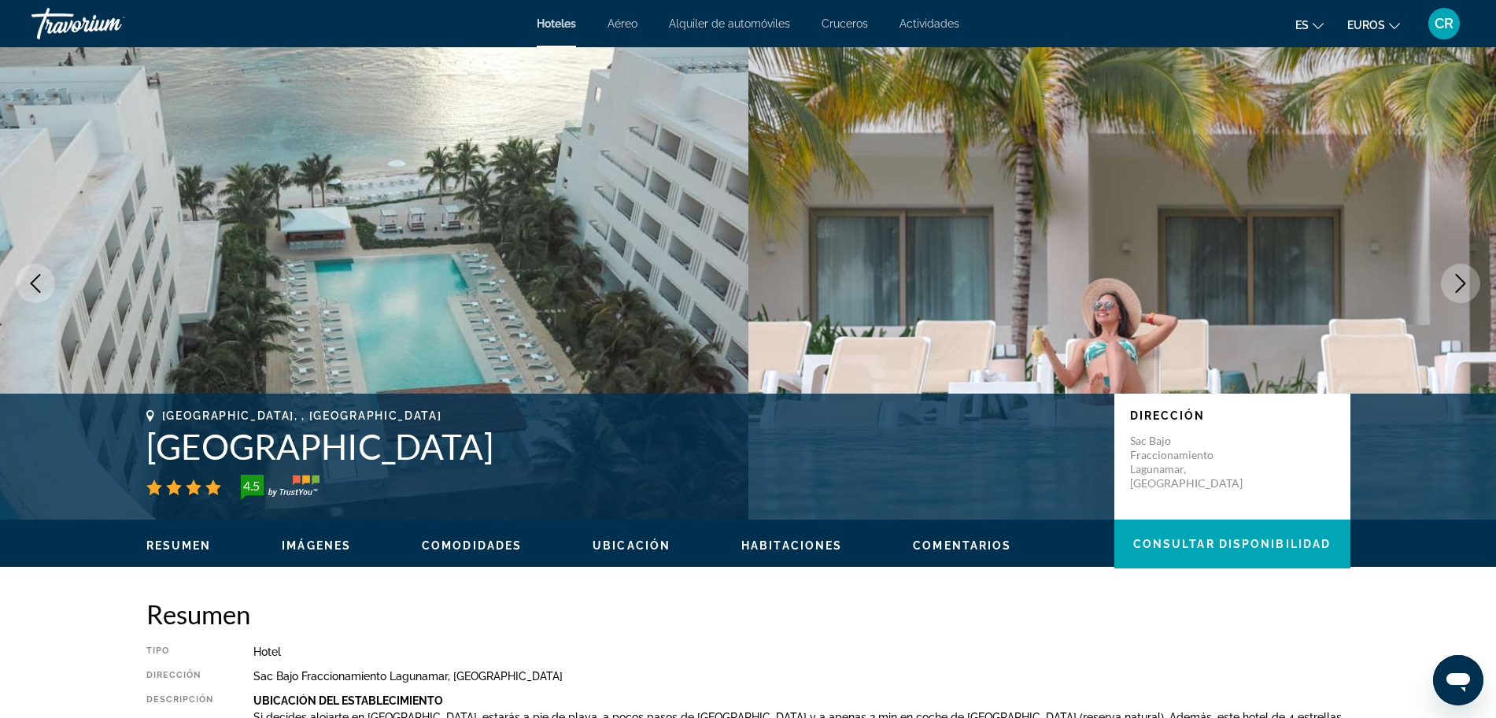
click at [1466, 286] on icon "Next image" at bounding box center [1461, 283] width 19 height 19
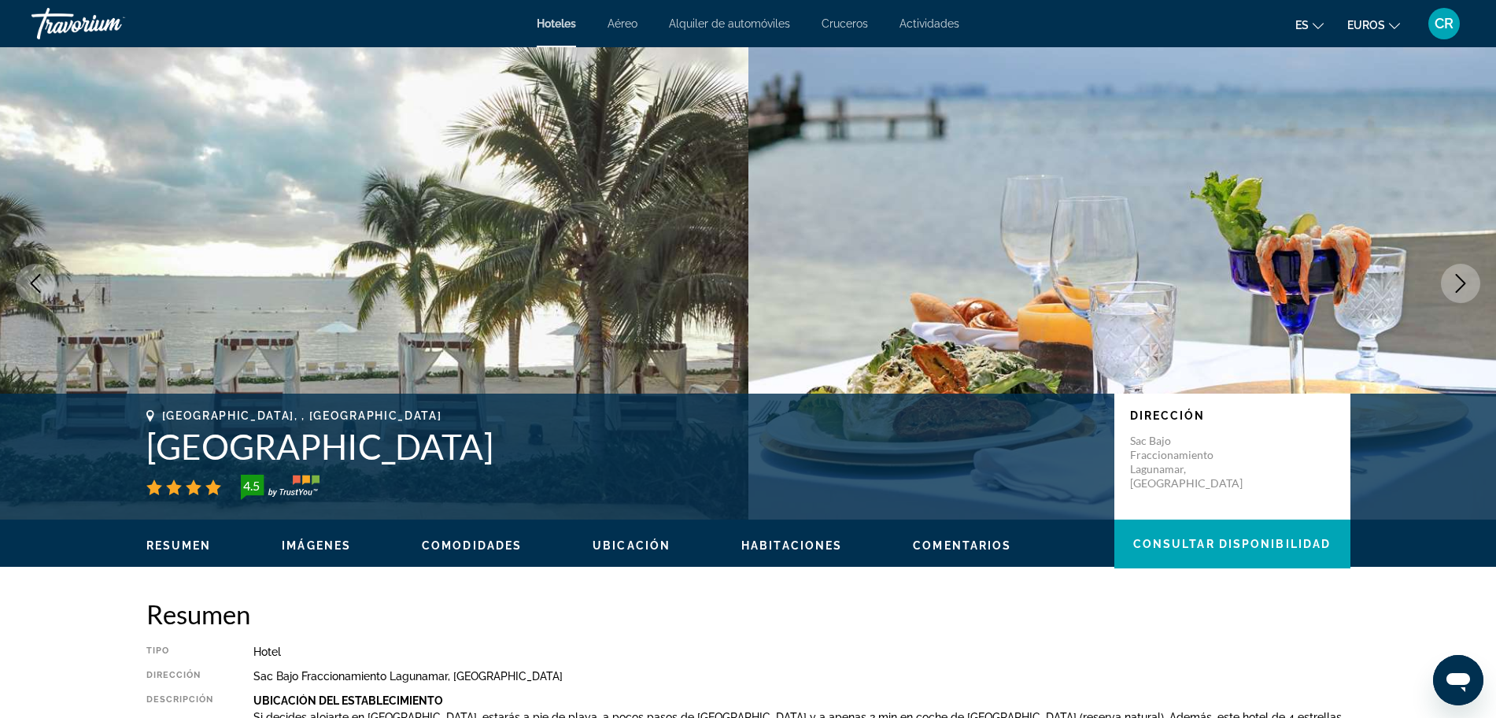
click at [1466, 286] on icon "Next image" at bounding box center [1461, 283] width 19 height 19
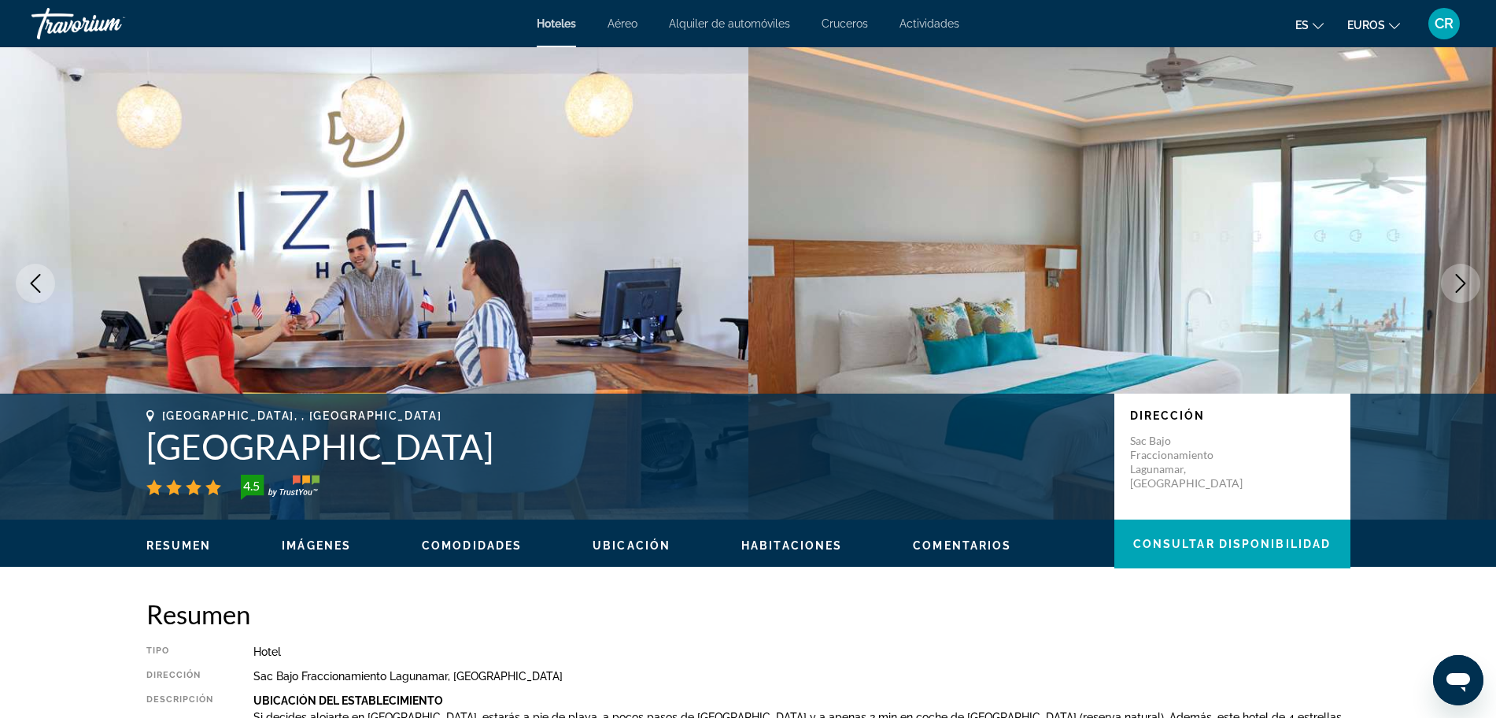
click at [1466, 286] on icon "Next image" at bounding box center [1461, 283] width 19 height 19
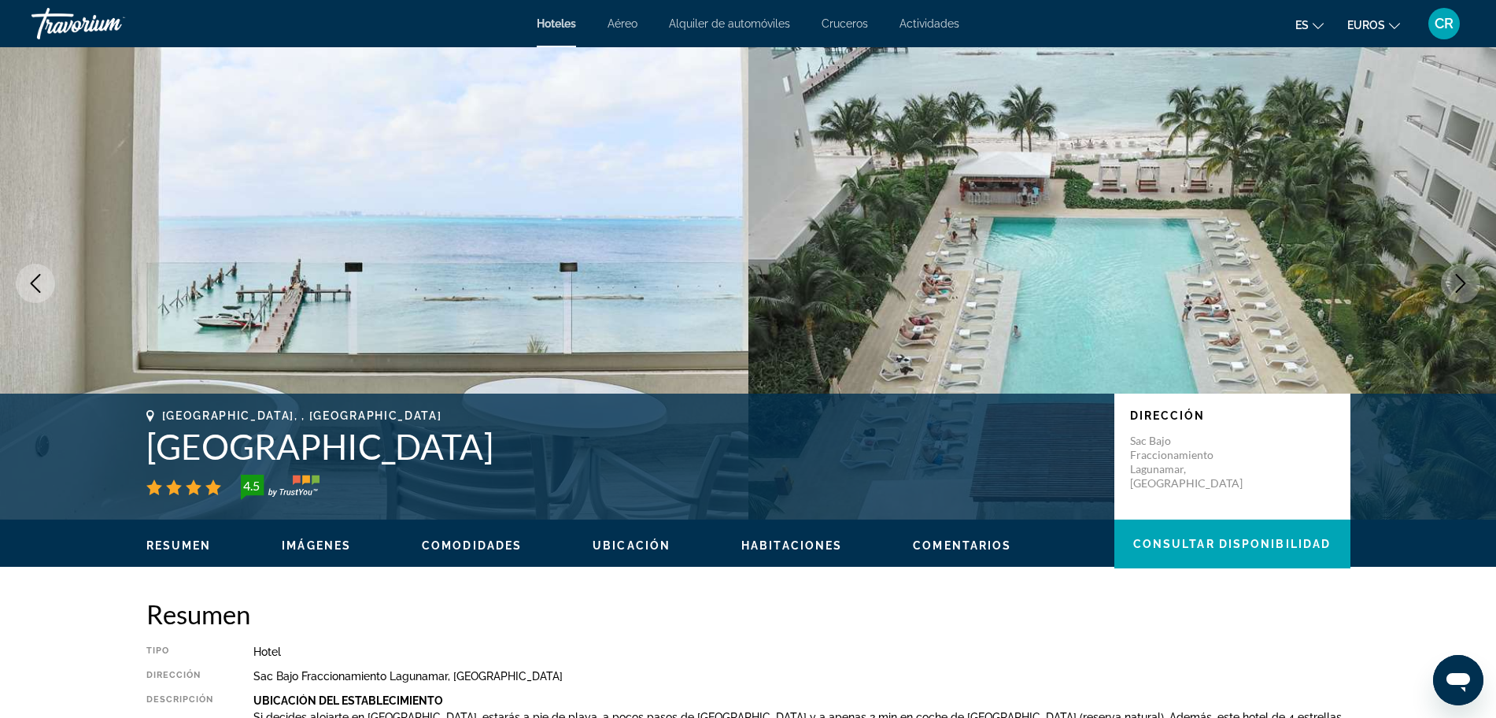
click at [1466, 286] on icon "Next image" at bounding box center [1461, 283] width 19 height 19
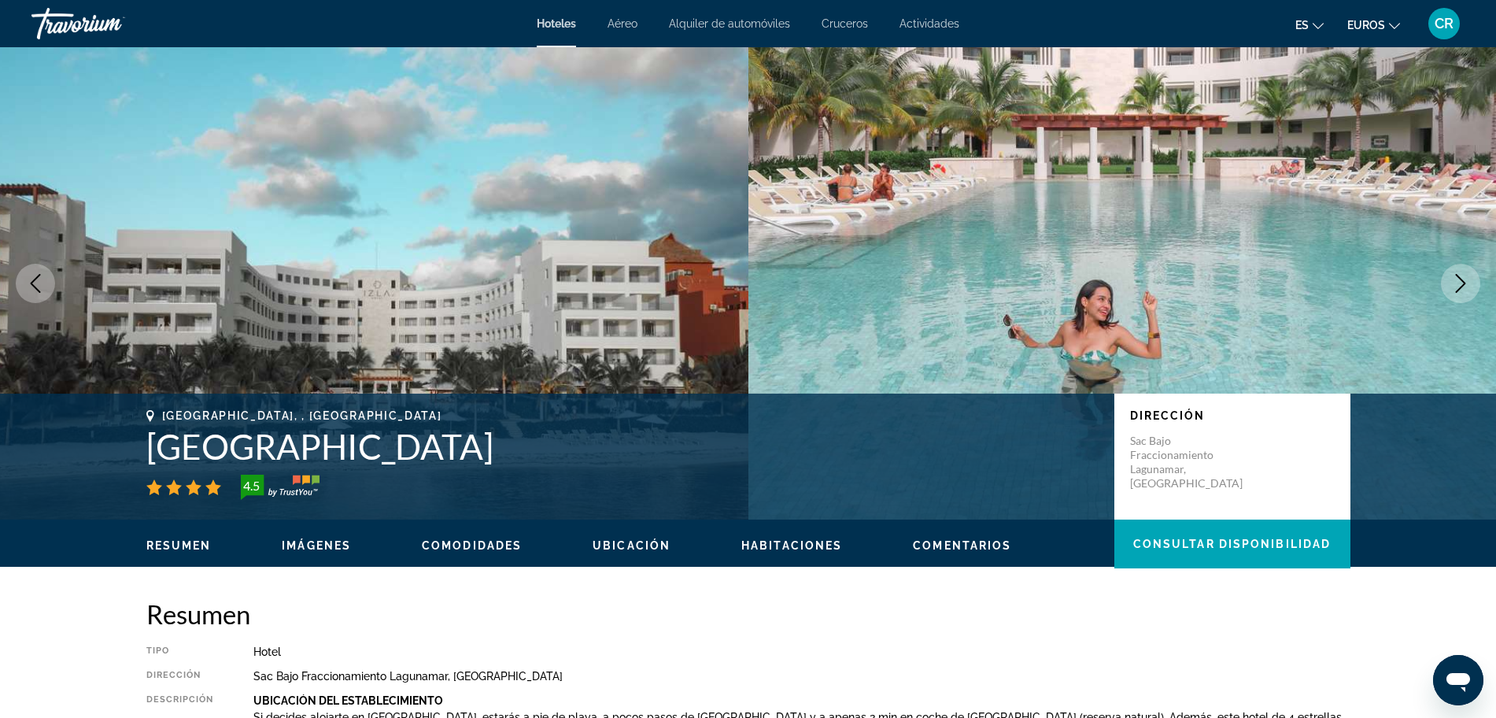
click at [1466, 286] on icon "Next image" at bounding box center [1461, 283] width 19 height 19
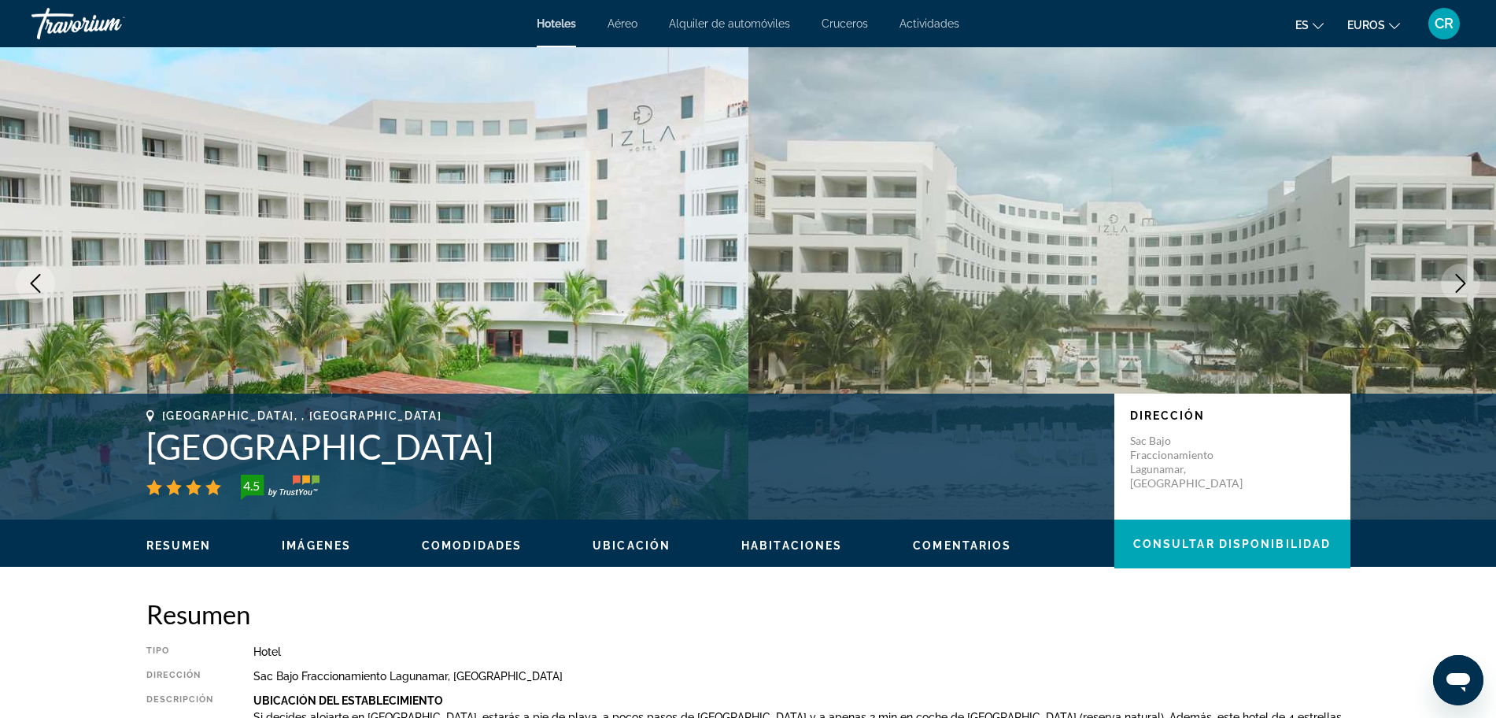
click at [1466, 286] on icon "Next image" at bounding box center [1461, 283] width 19 height 19
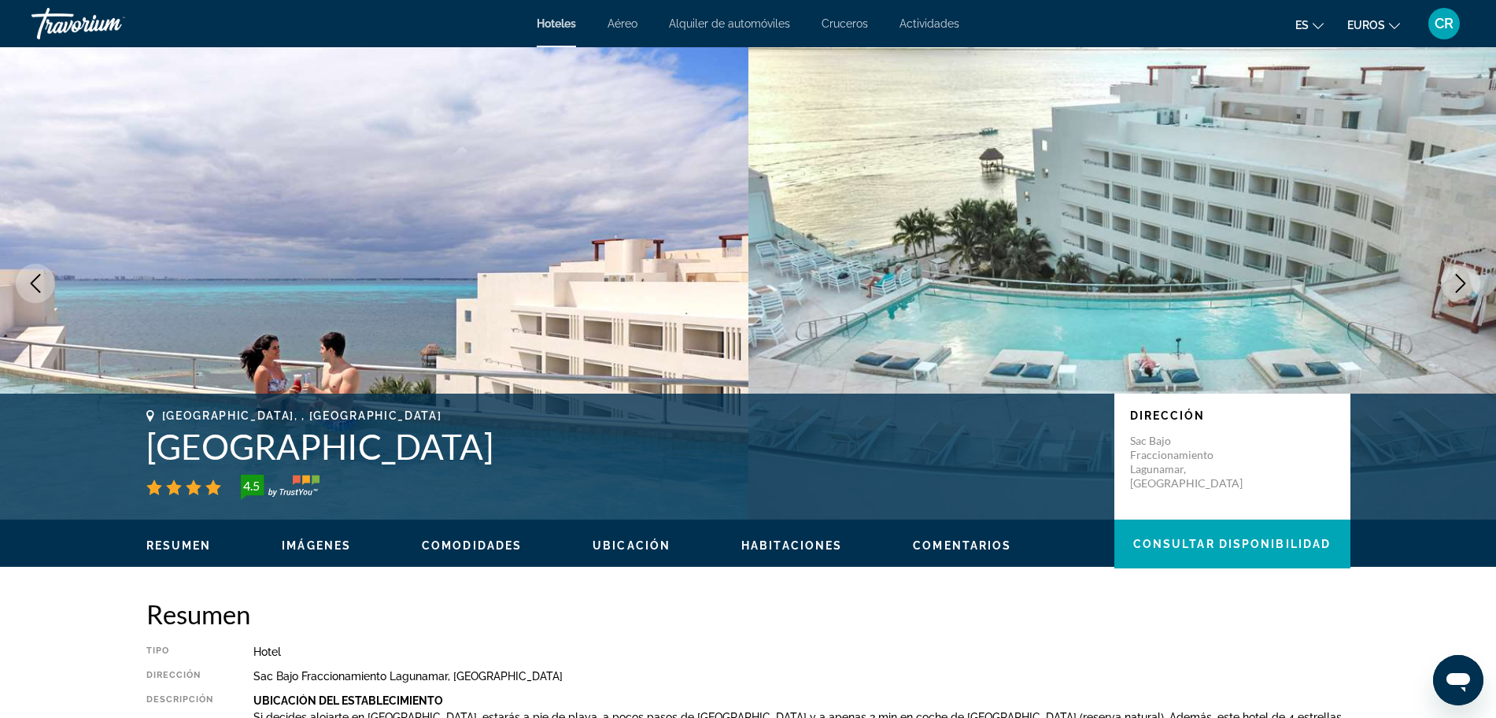
click at [1466, 286] on icon "Next image" at bounding box center [1461, 283] width 19 height 19
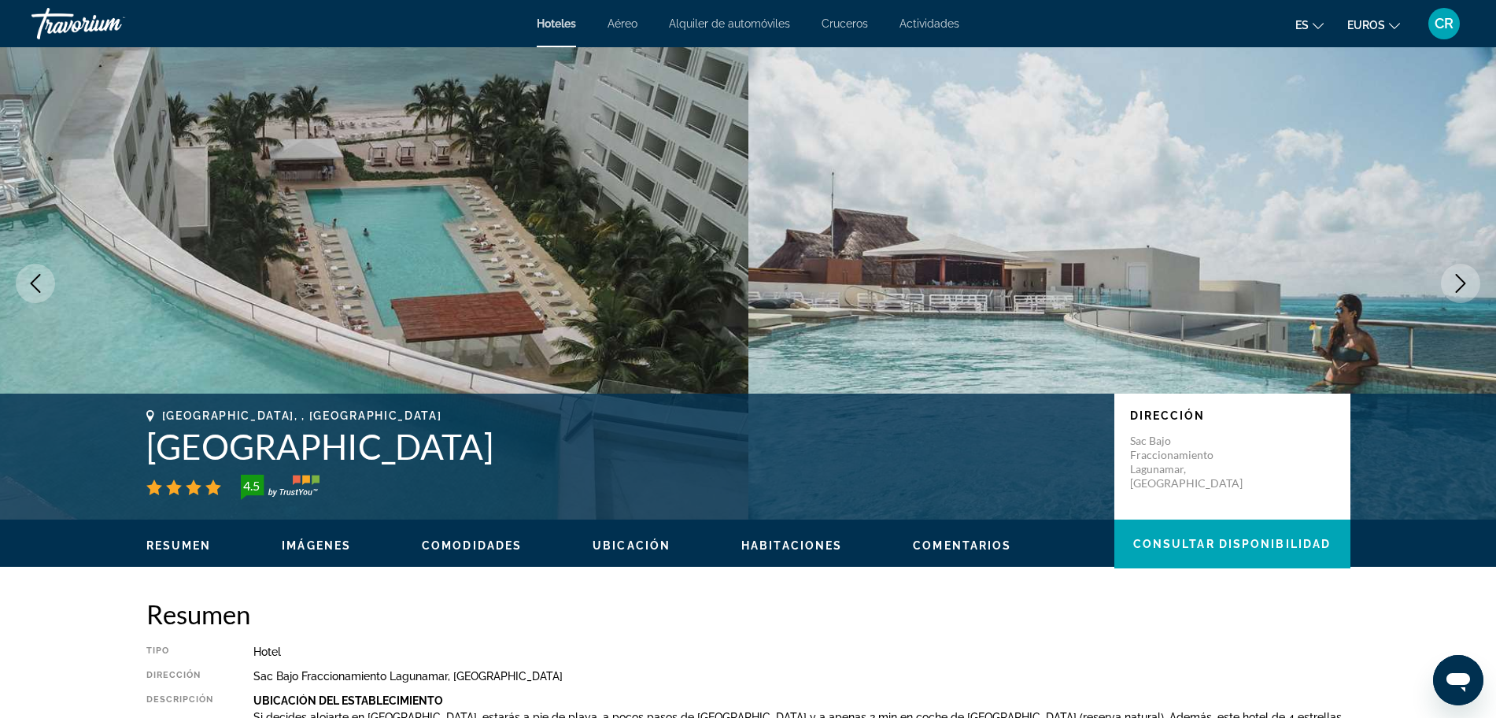
click at [1466, 286] on icon "Next image" at bounding box center [1461, 283] width 19 height 19
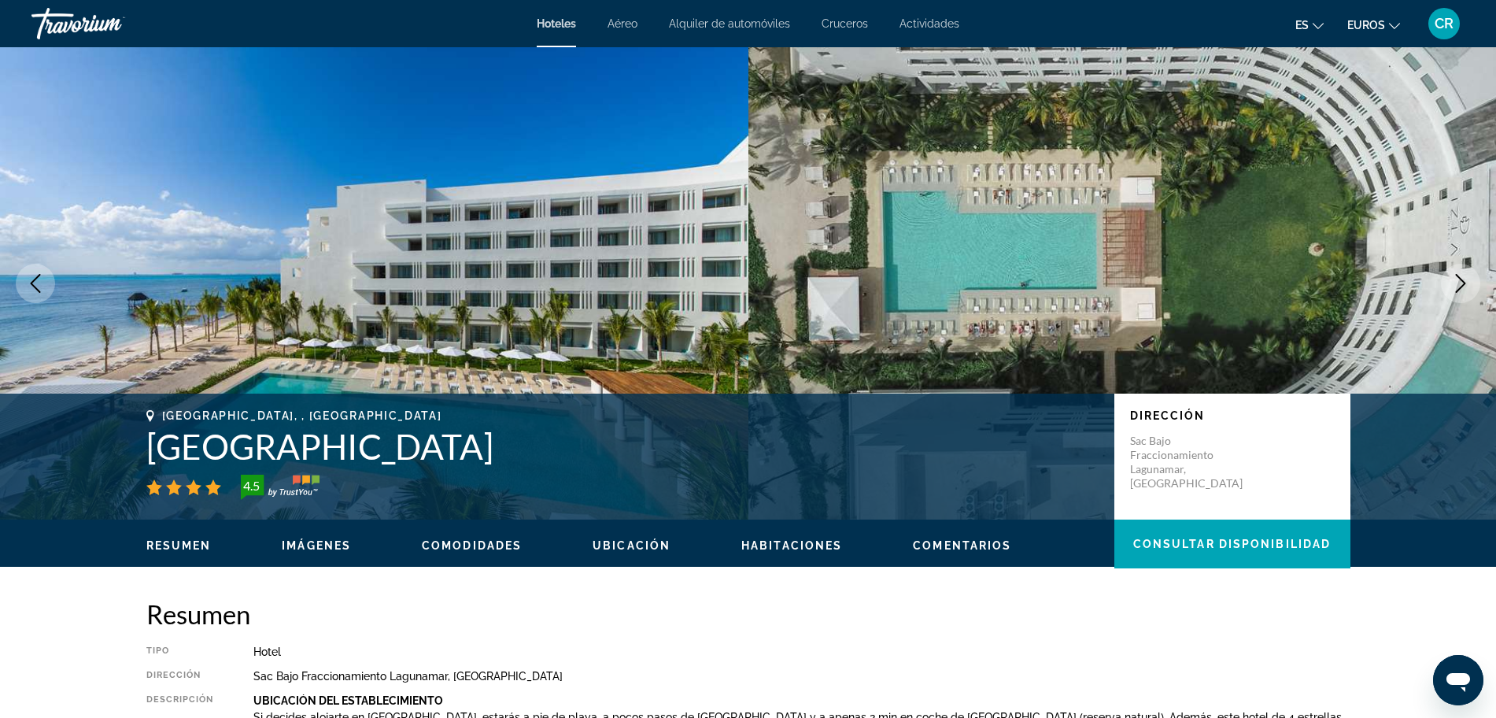
click at [1466, 286] on icon "Next image" at bounding box center [1461, 283] width 19 height 19
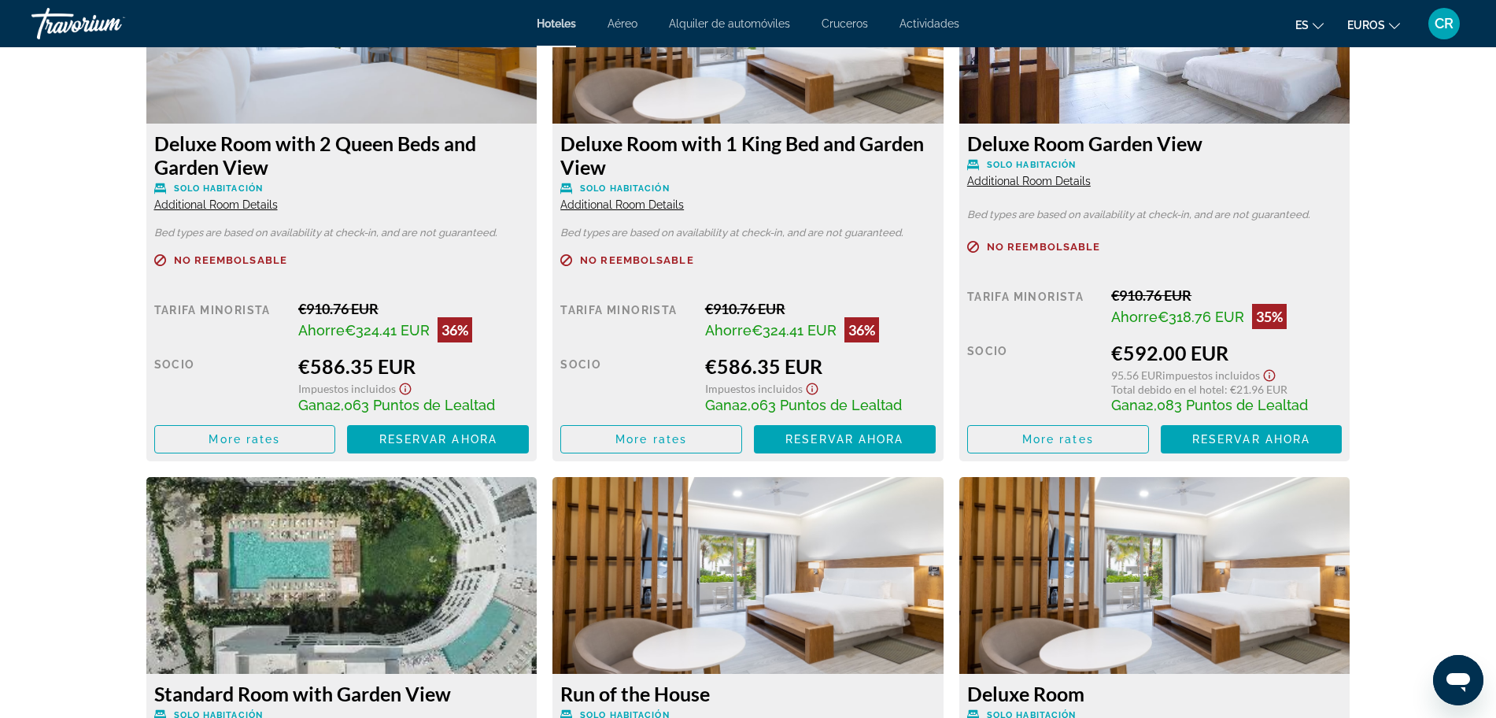
scroll to position [2322, 0]
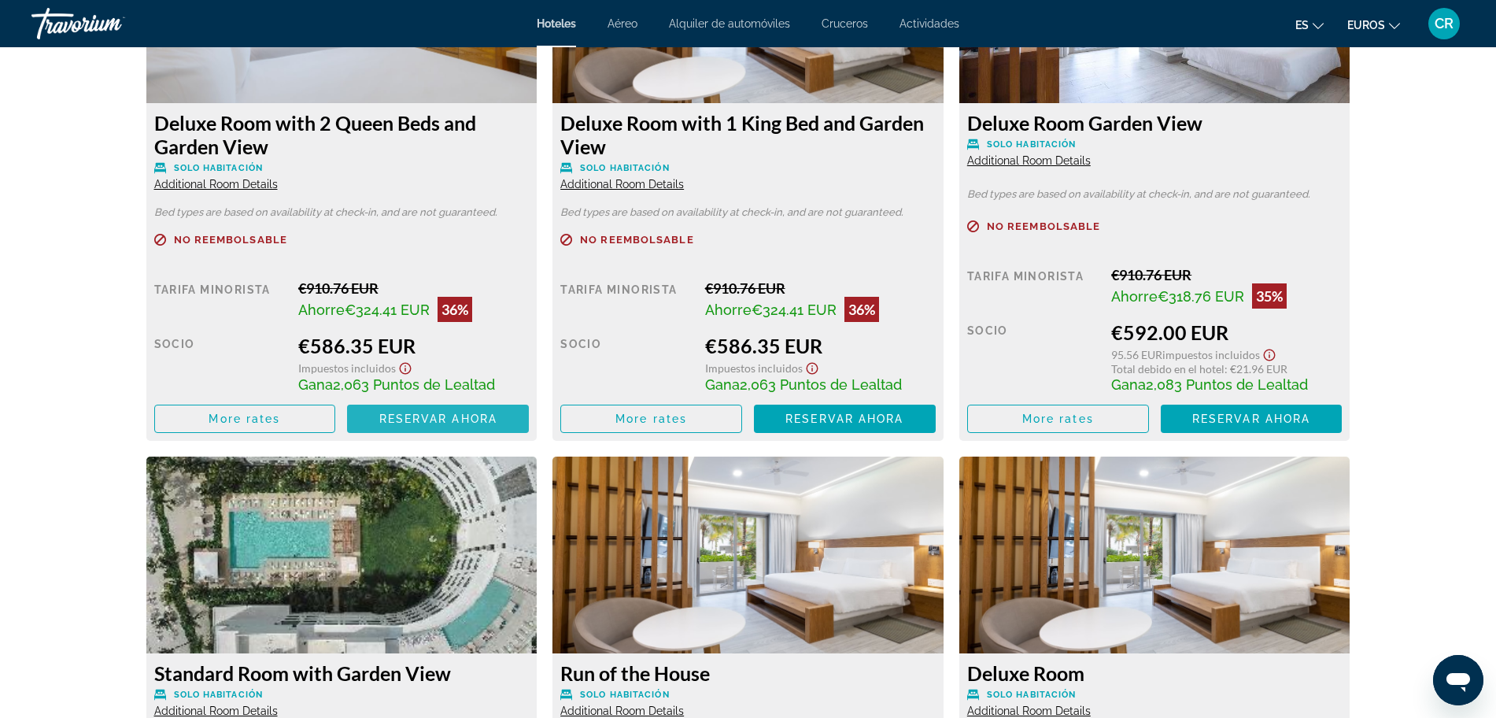
click at [450, 414] on span "Reservar ahora" at bounding box center [438, 418] width 118 height 13
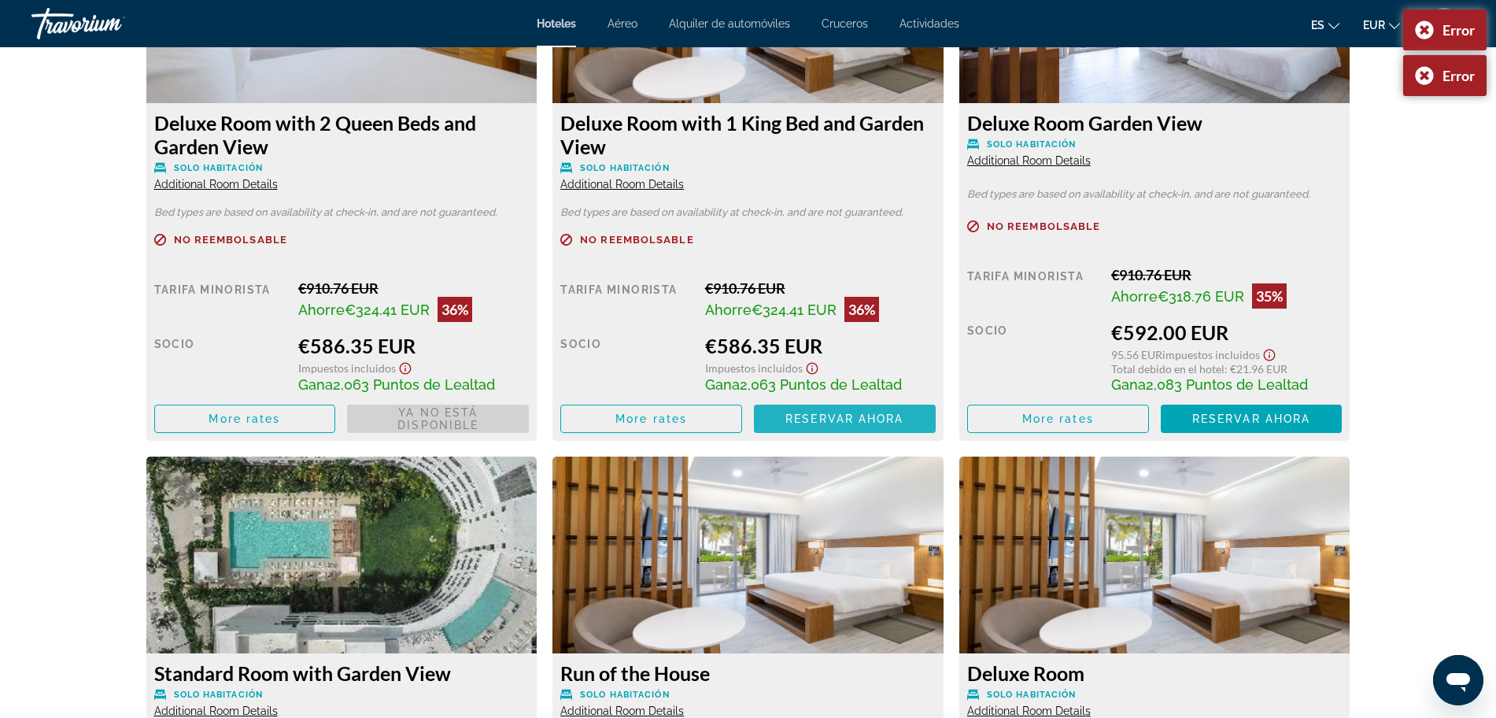
click at [862, 416] on span "Reservar ahora" at bounding box center [845, 418] width 118 height 13
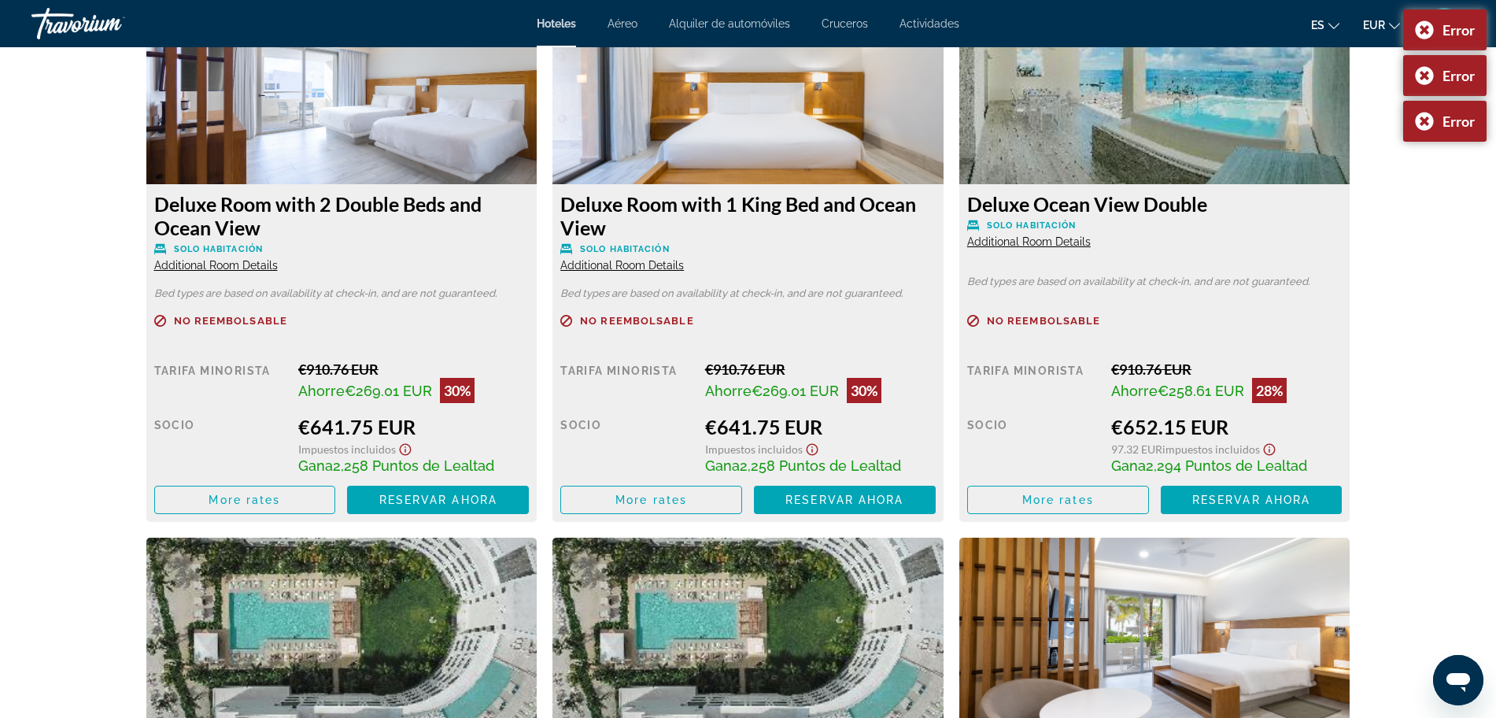
scroll to position [3333, 0]
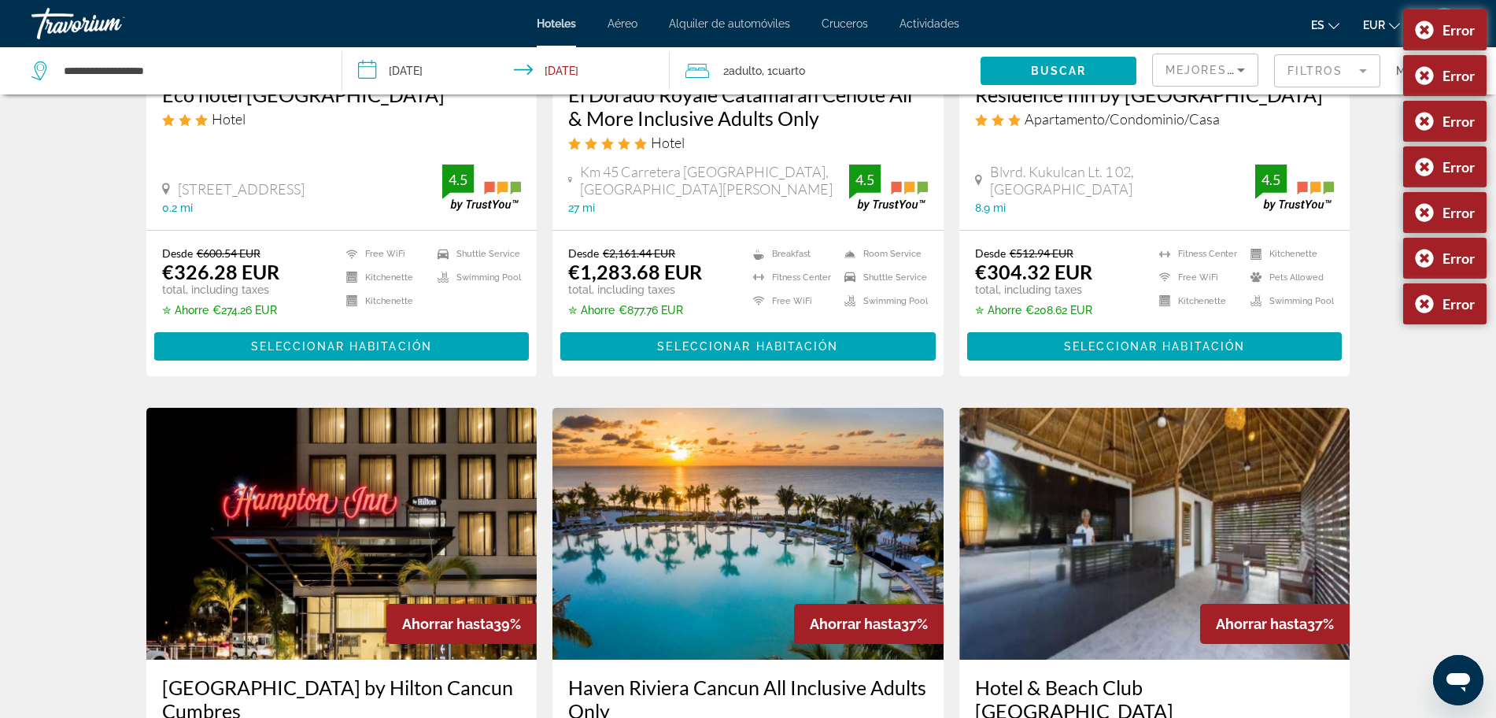
scroll to position [984, 0]
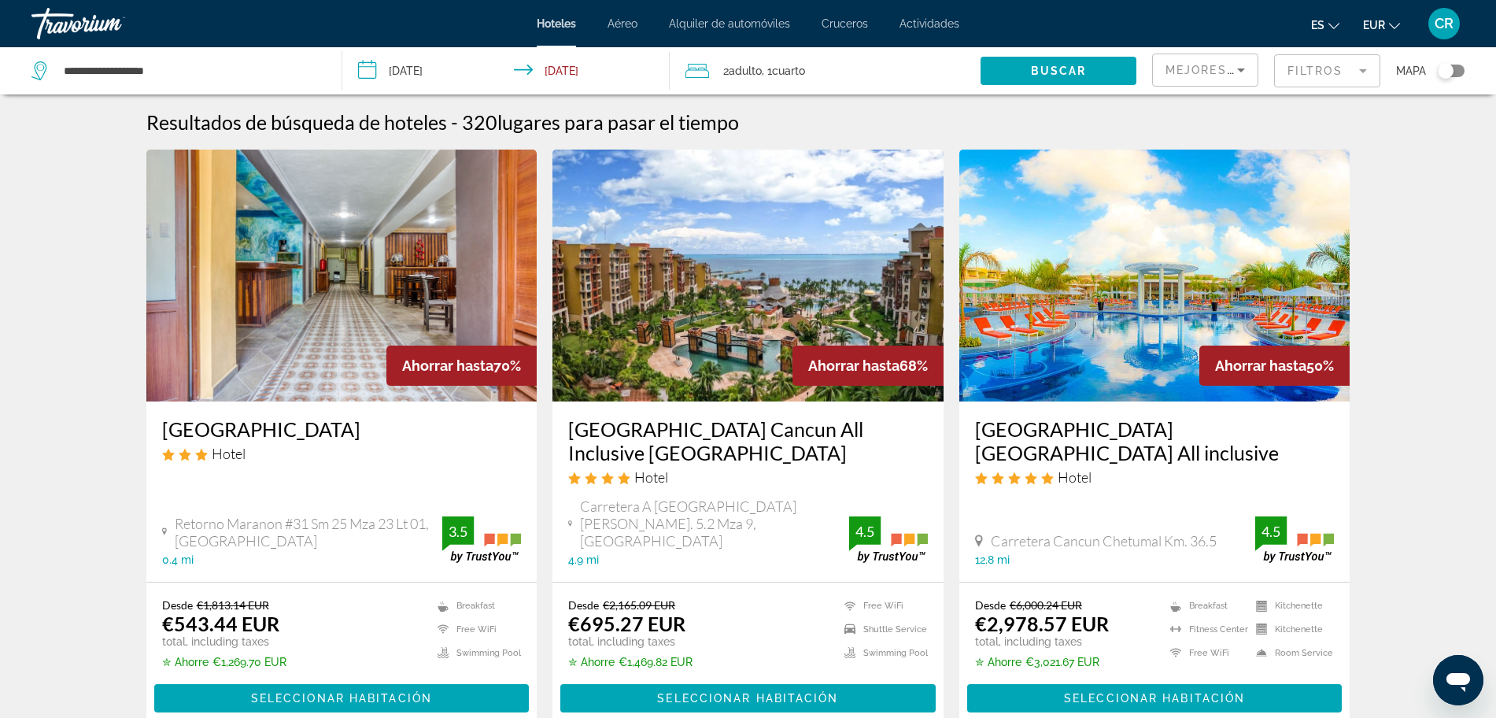
click at [563, 24] on span "Hoteles" at bounding box center [556, 23] width 39 height 13
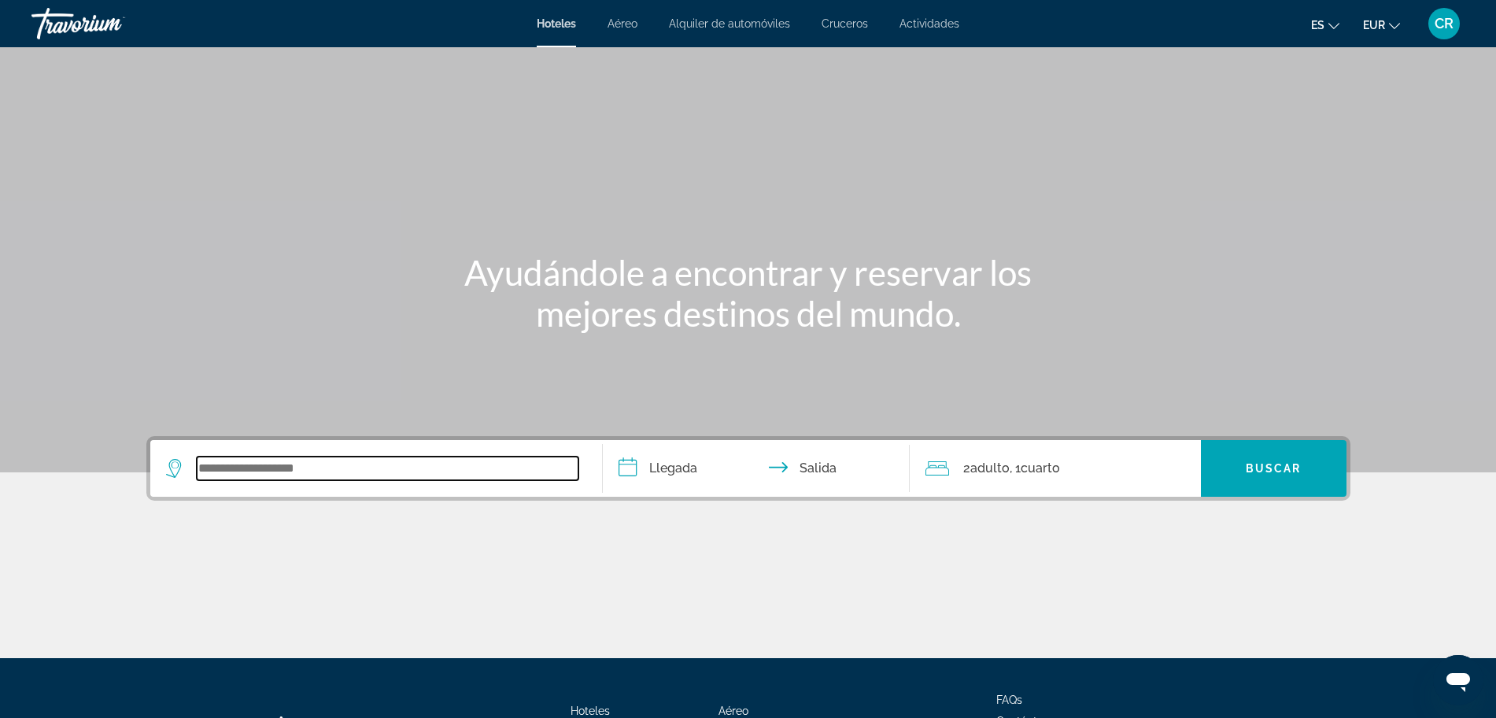
click at [364, 471] on input "Search widget" at bounding box center [388, 469] width 382 height 24
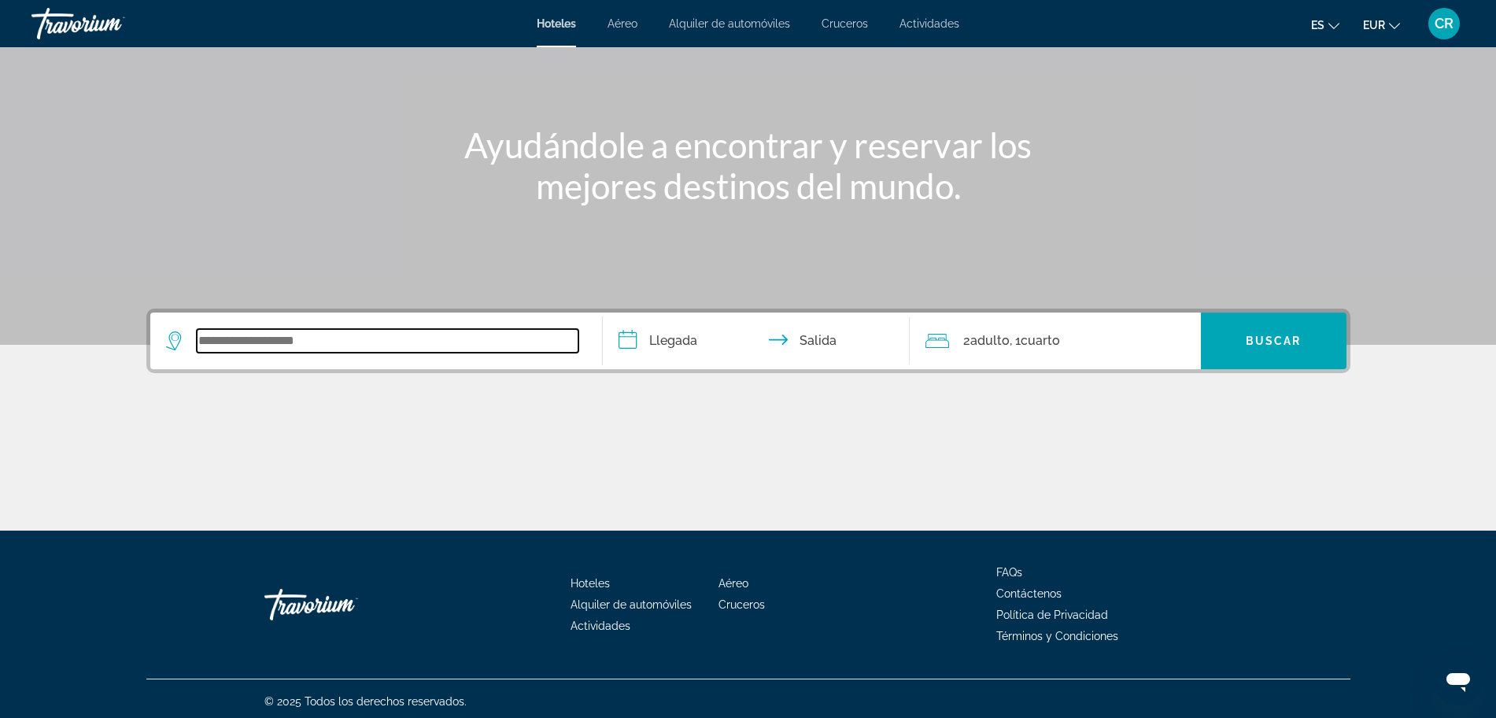
scroll to position [133, 0]
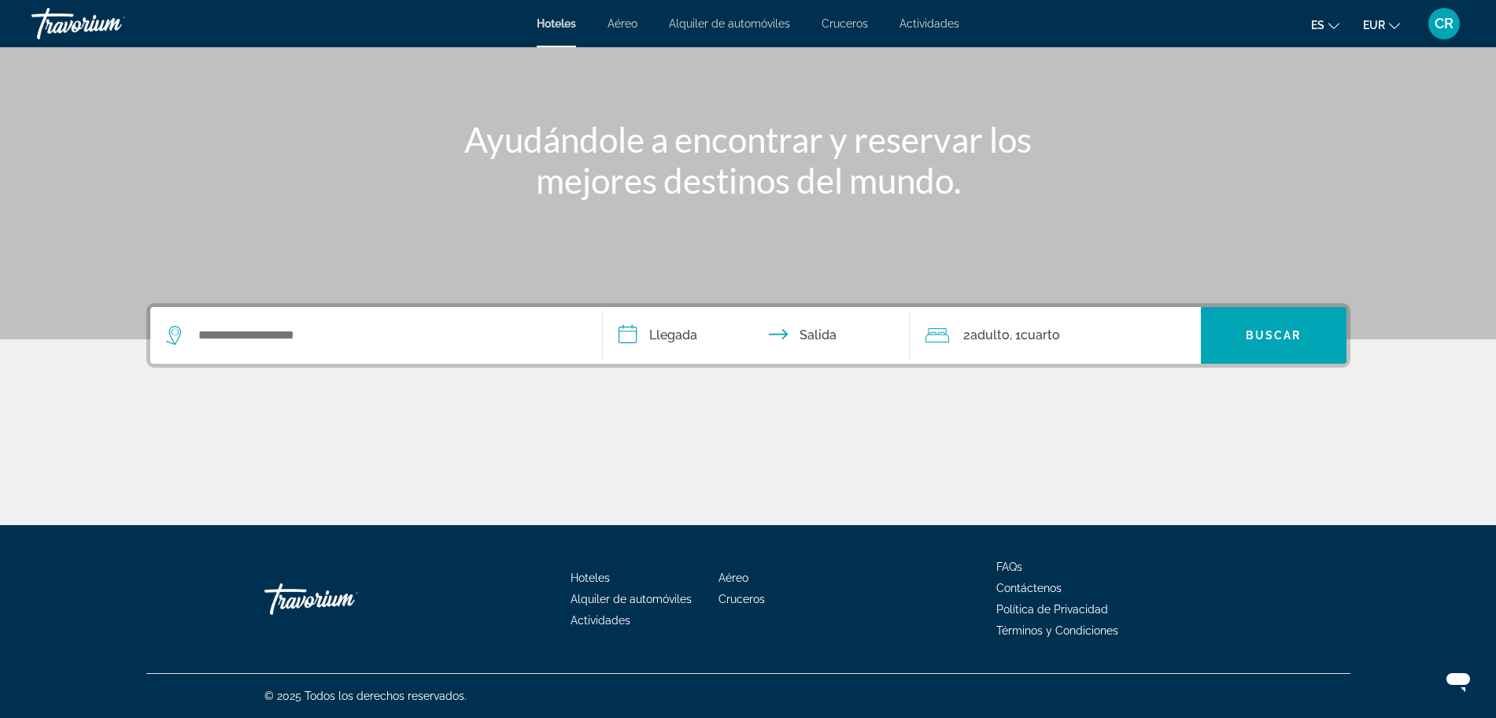
click at [364, 471] on div "Main content" at bounding box center [748, 466] width 1204 height 118
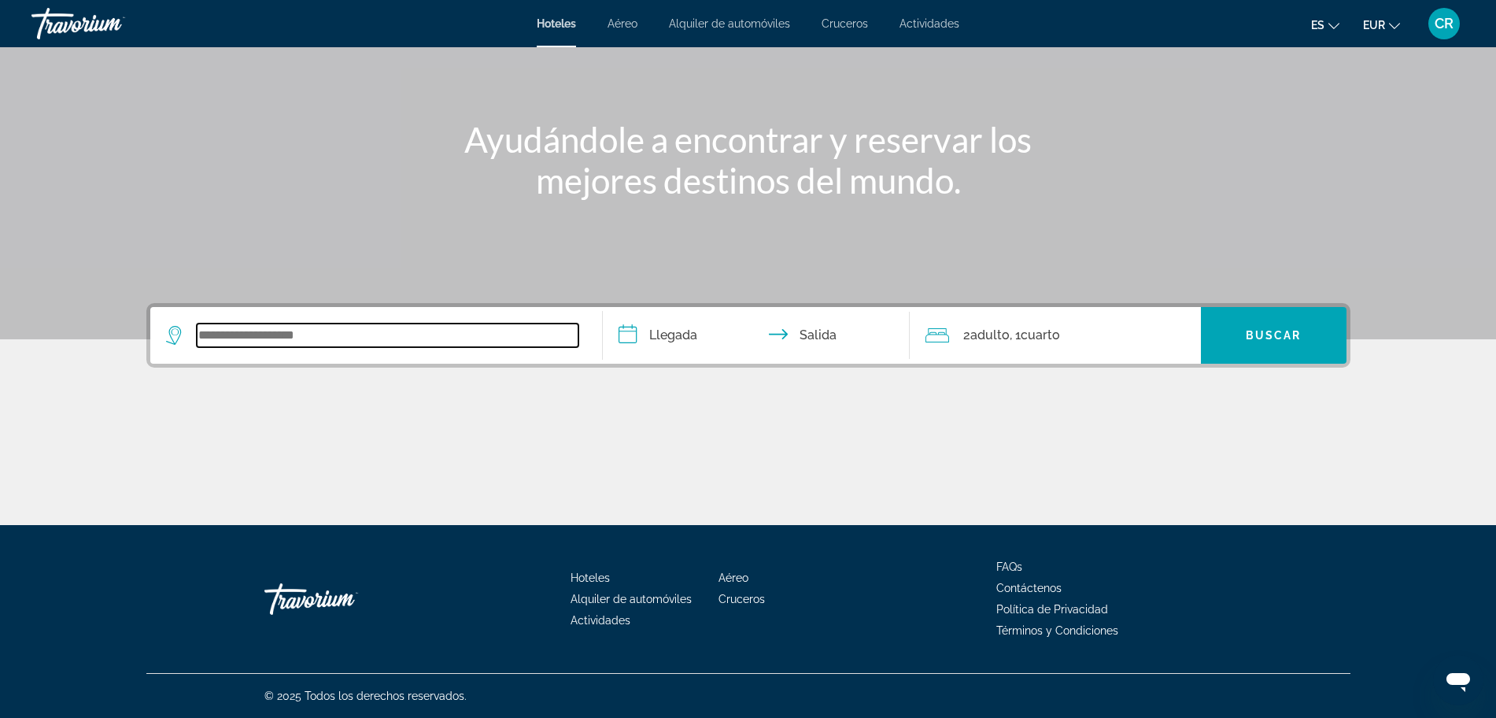
click at [291, 339] on input "Search widget" at bounding box center [388, 336] width 382 height 24
click at [464, 341] on input "Search widget" at bounding box center [388, 336] width 382 height 24
